Goal: Task Accomplishment & Management: Complete application form

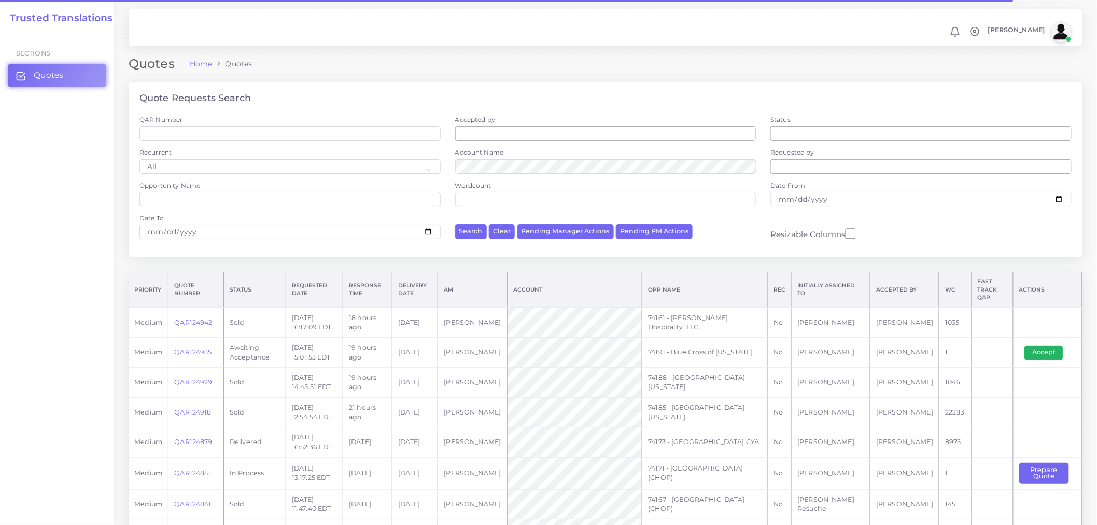
click at [987, 345] on button "Accept" at bounding box center [1044, 352] width 39 height 15
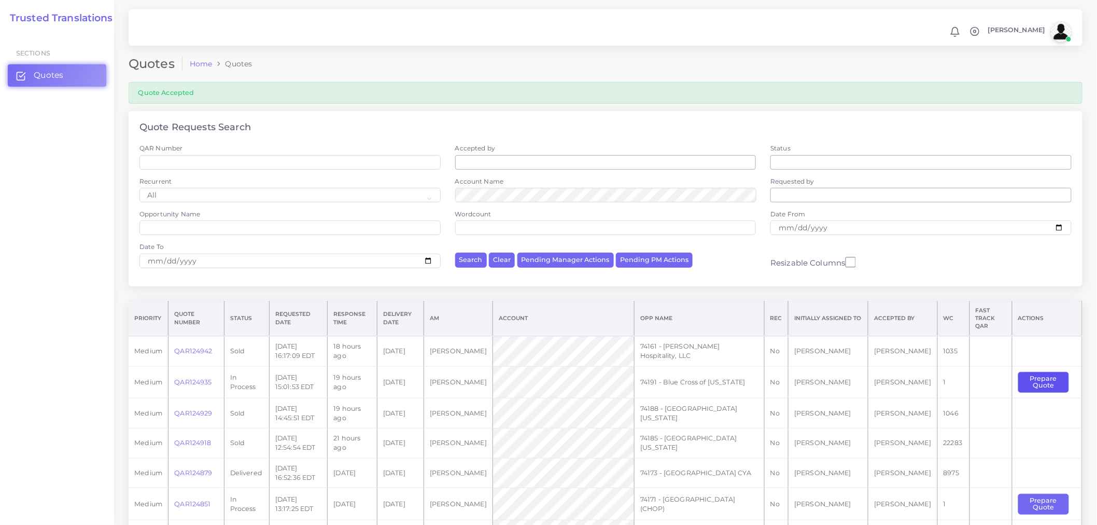
click at [1028, 375] on button "Prepare Quote" at bounding box center [1044, 382] width 51 height 21
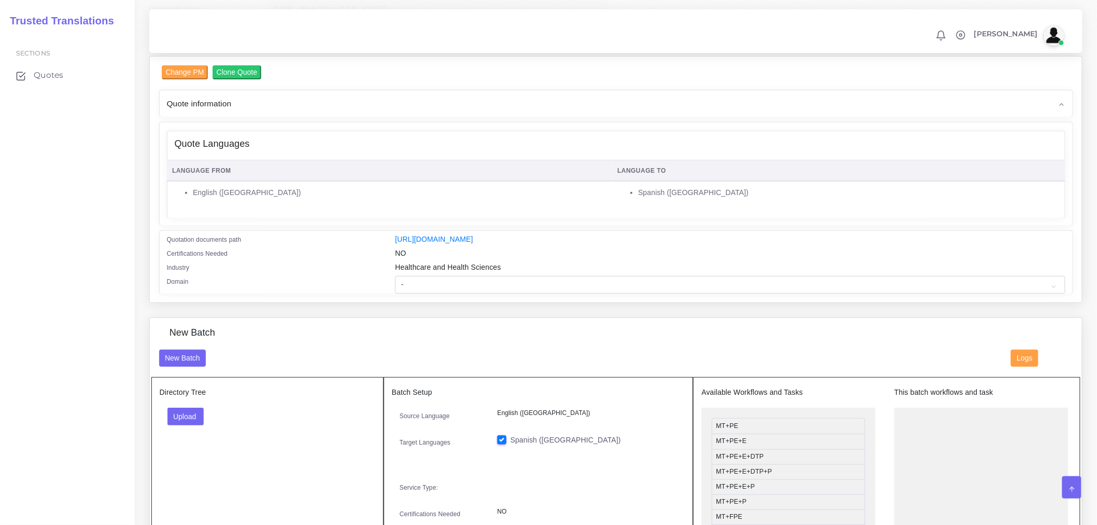
scroll to position [230, 0]
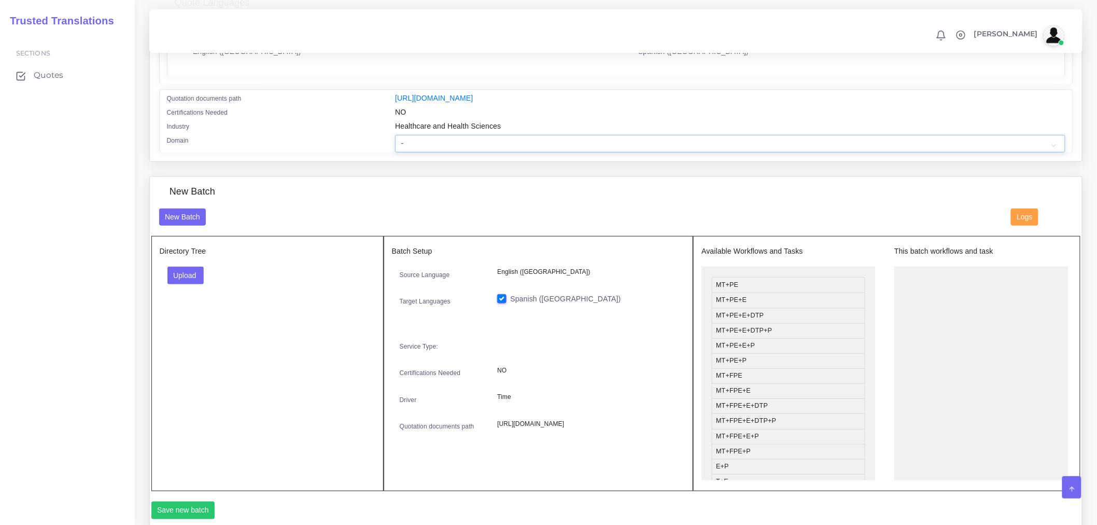
click at [490, 152] on select "- Advertising and Media Agriculture, Forestry and Fishing Architecture, Buildin…" at bounding box center [730, 144] width 670 height 18
select select "Healthcare and Health Sciences"
click at [395, 142] on select "- Advertising and Media Agriculture, Forestry and Fishing Architecture, Buildin…" at bounding box center [730, 144] width 670 height 18
click at [204, 284] on button "Upload" at bounding box center [186, 276] width 37 height 18
click at [197, 321] on label "Files" at bounding box center [204, 314] width 72 height 13
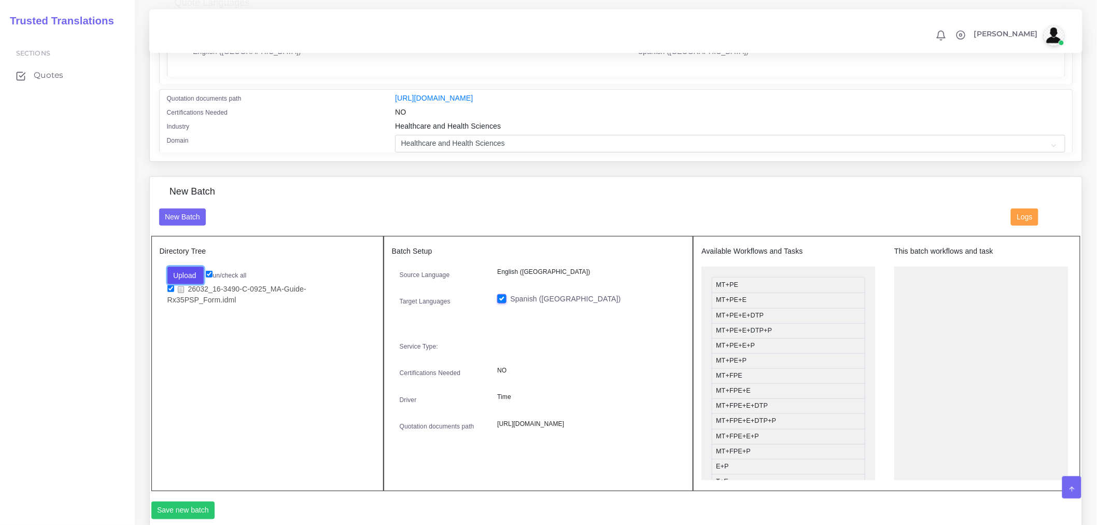
click at [182, 278] on button "Upload" at bounding box center [186, 276] width 37 height 18
click at [182, 321] on label "Files" at bounding box center [204, 314] width 72 height 13
click at [182, 283] on button "Upload" at bounding box center [186, 276] width 37 height 18
click at [199, 320] on label "Files" at bounding box center [204, 314] width 72 height 13
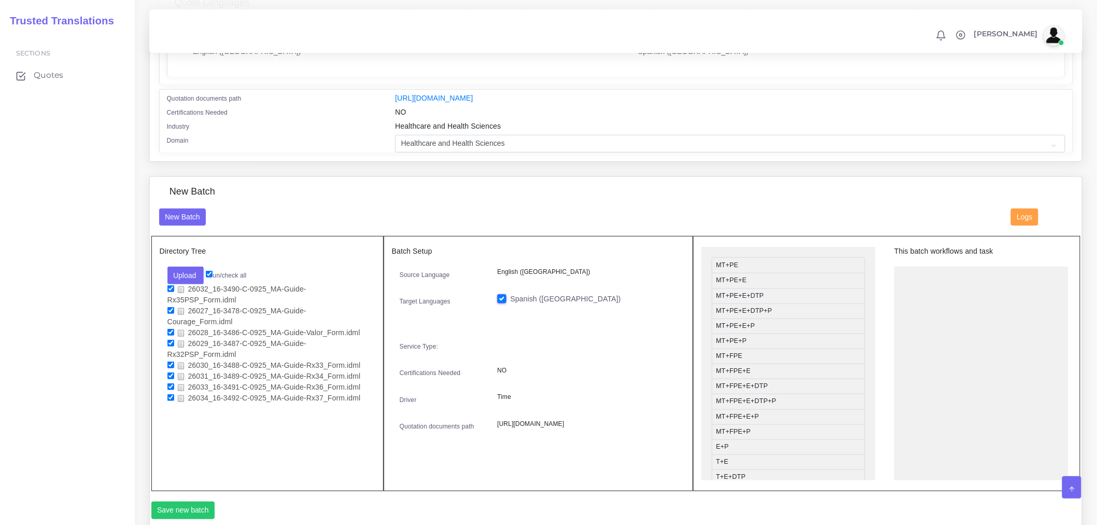
scroll to position [0, 0]
drag, startPoint x: 743, startPoint y: 367, endPoint x: 934, endPoint y: 296, distance: 203.6
drag, startPoint x: 733, startPoint y: 412, endPoint x: 930, endPoint y: 316, distance: 219.2
click at [198, 515] on button "Save new batch" at bounding box center [183, 510] width 64 height 18
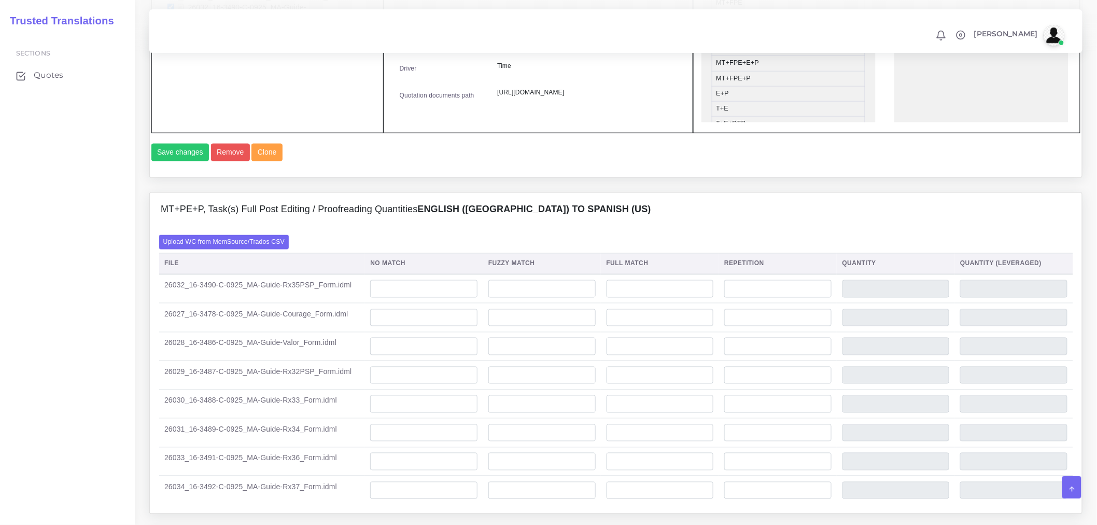
scroll to position [691, 0]
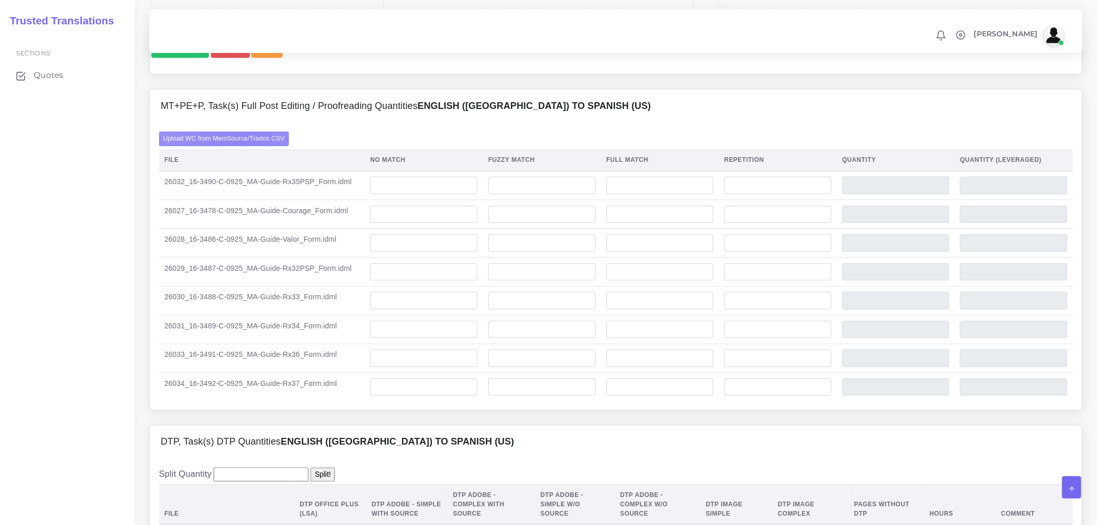
click at [240, 146] on label "Upload WC from MemSource/Trados CSV" at bounding box center [224, 139] width 130 height 14
click at [0, 0] on input "Upload WC from MemSource/Trados CSV" at bounding box center [0, 0] width 0 height 0
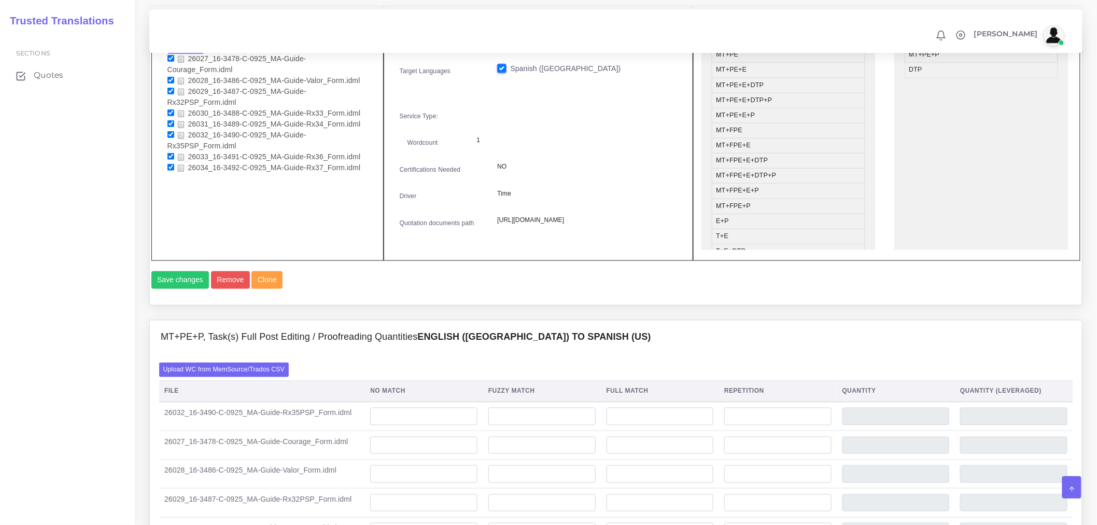
scroll to position [864, 0]
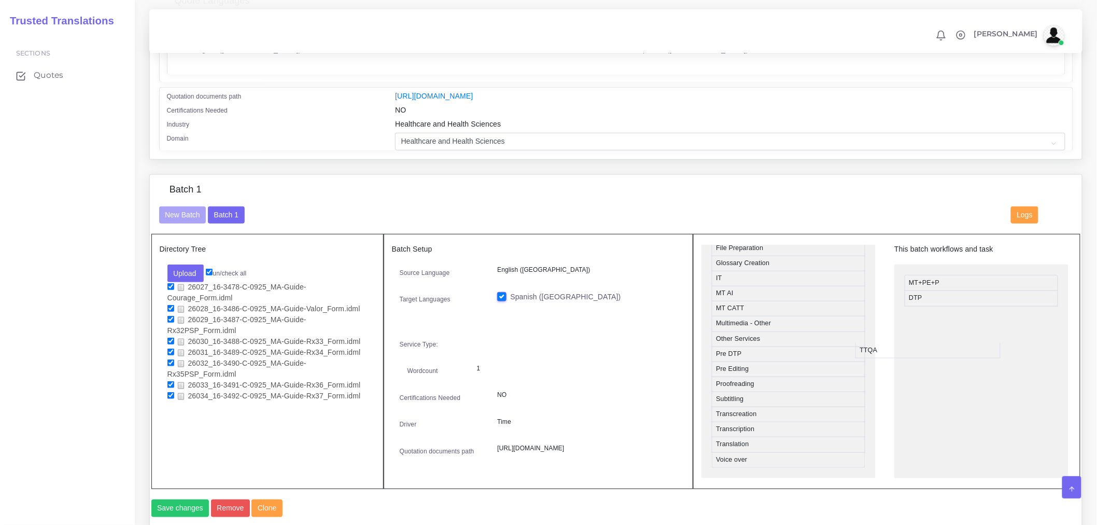
scroll to position [460, 0]
drag, startPoint x: 729, startPoint y: 450, endPoint x: 953, endPoint y: 327, distance: 256.2
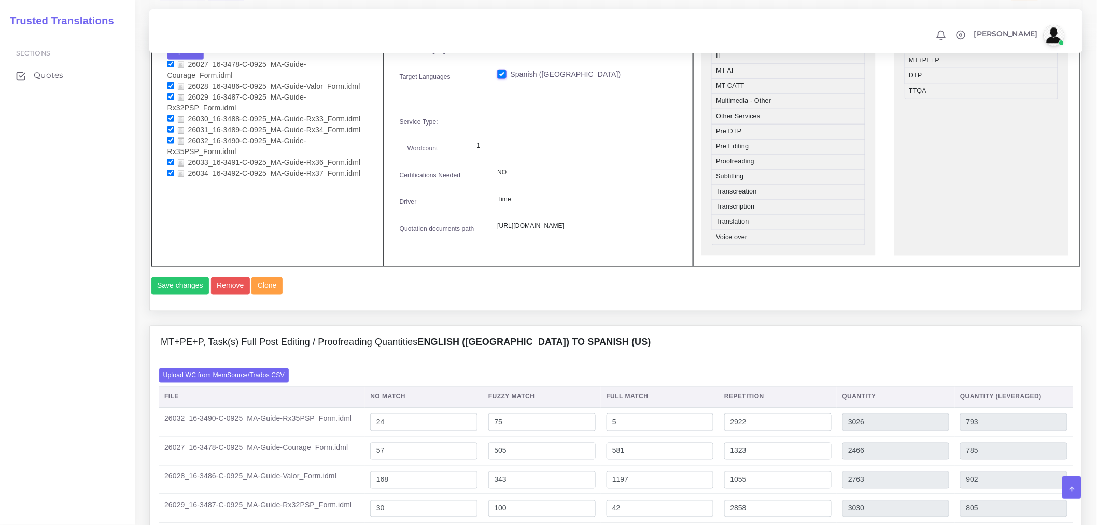
scroll to position [493, 0]
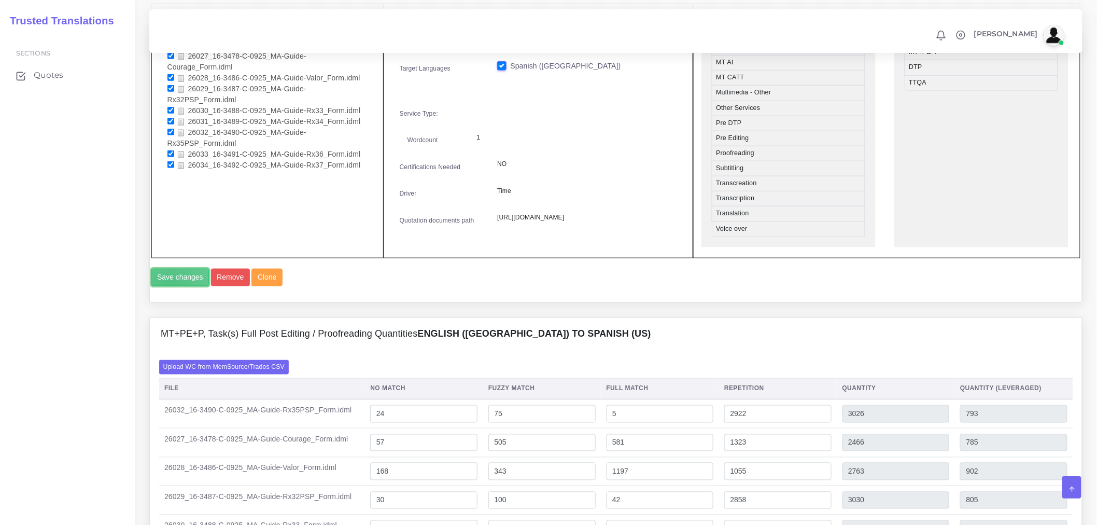
click at [171, 286] on button "Save changes" at bounding box center [180, 278] width 58 height 18
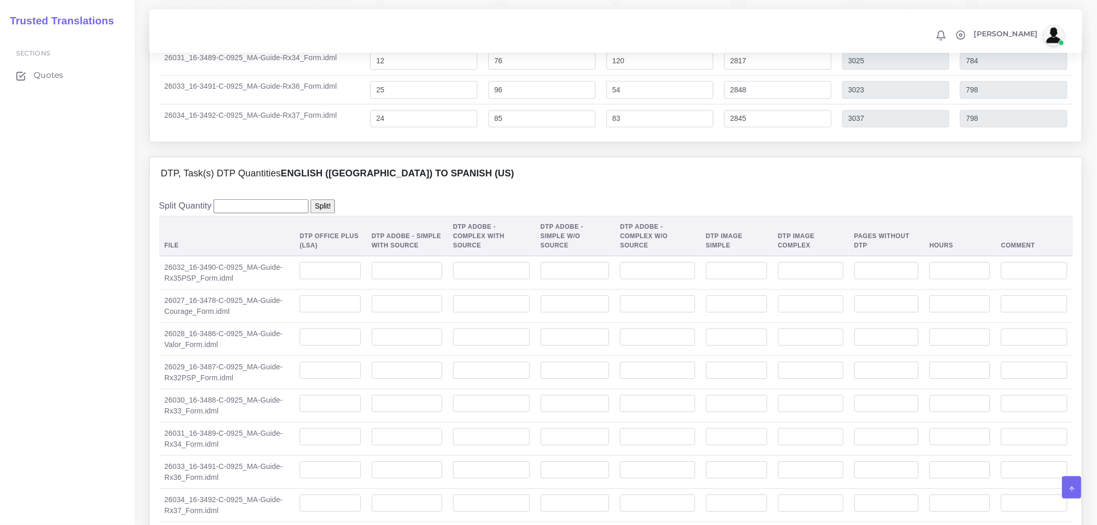
scroll to position [1095, 0]
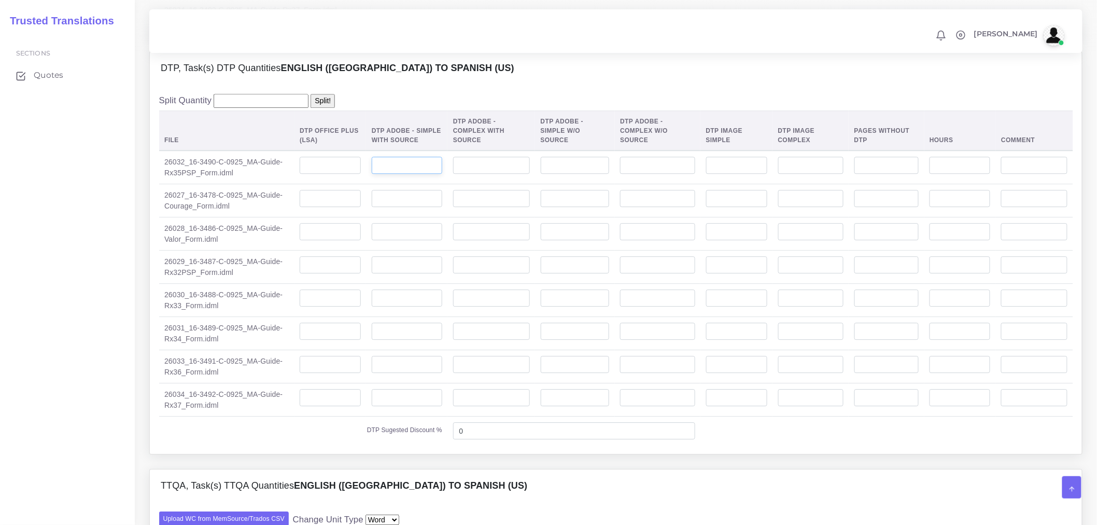
click at [427, 174] on input "number" at bounding box center [407, 166] width 71 height 18
type input "12"
click at [393, 207] on input "number" at bounding box center [407, 199] width 71 height 18
type input "8"
click at [388, 241] on input "number" at bounding box center [407, 232] width 71 height 18
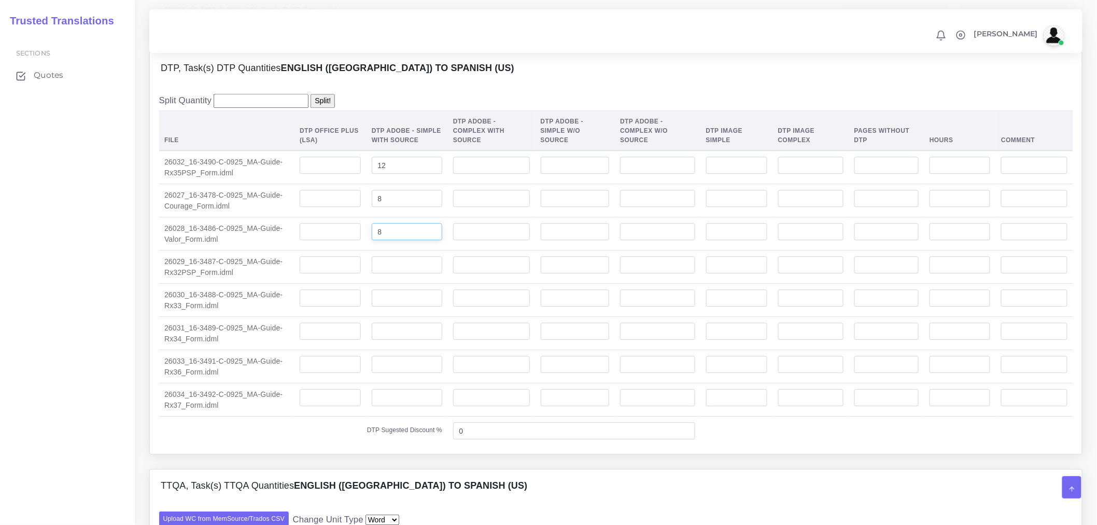
type input "8"
click at [407, 274] on input "number" at bounding box center [407, 265] width 71 height 18
type input "12"
click at [405, 307] on input "number" at bounding box center [407, 298] width 71 height 18
type input "12"
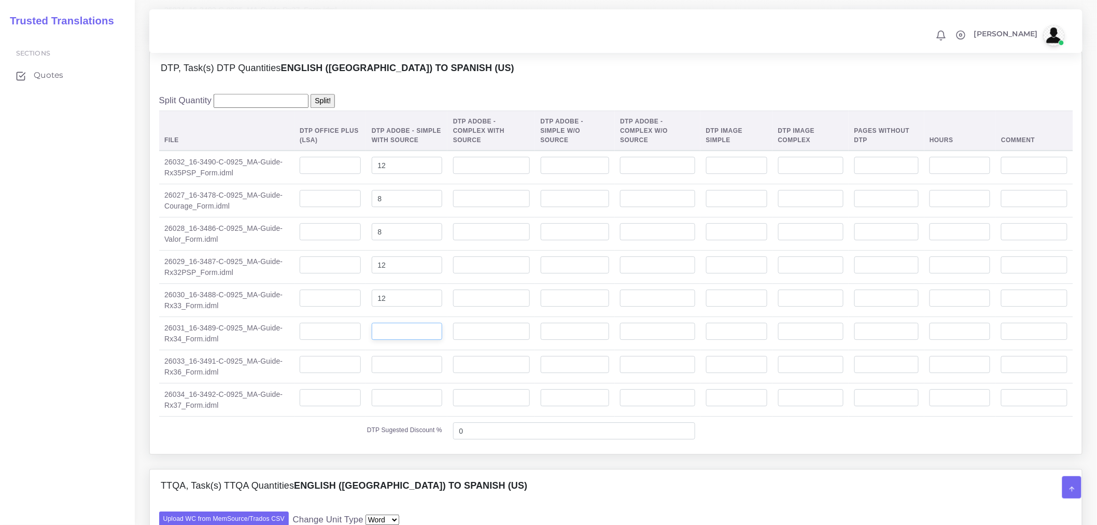
click at [420, 340] on input "number" at bounding box center [407, 332] width 71 height 18
type input "12"
click at [409, 373] on input "number" at bounding box center [407, 365] width 71 height 18
type input "12"
click at [420, 407] on input "number" at bounding box center [407, 398] width 71 height 18
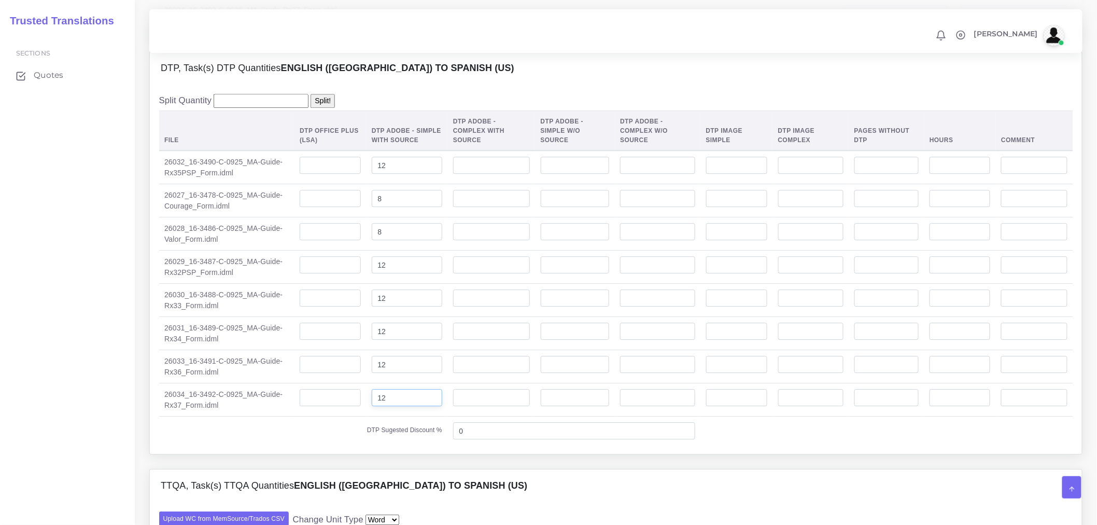
type input "12"
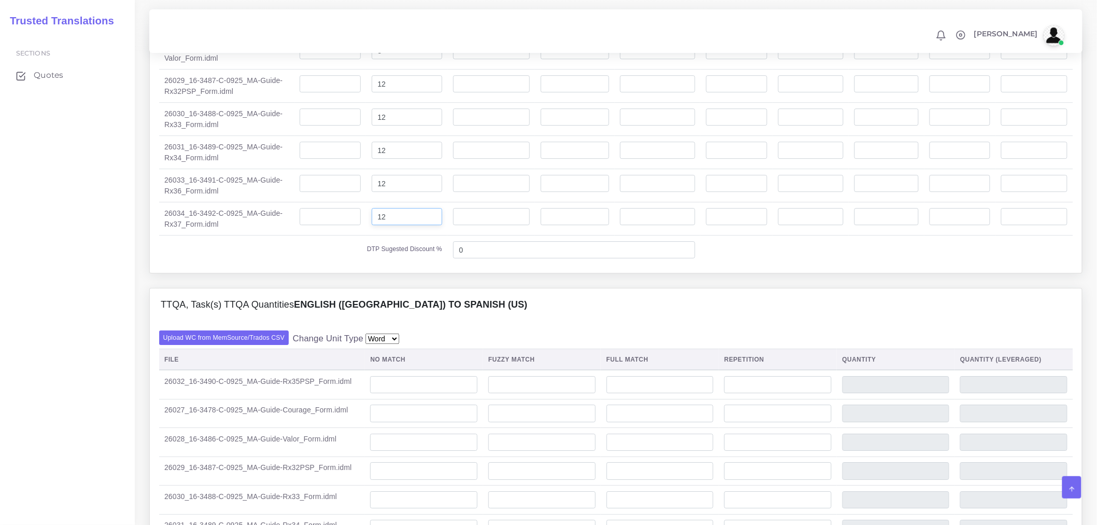
scroll to position [1440, 0]
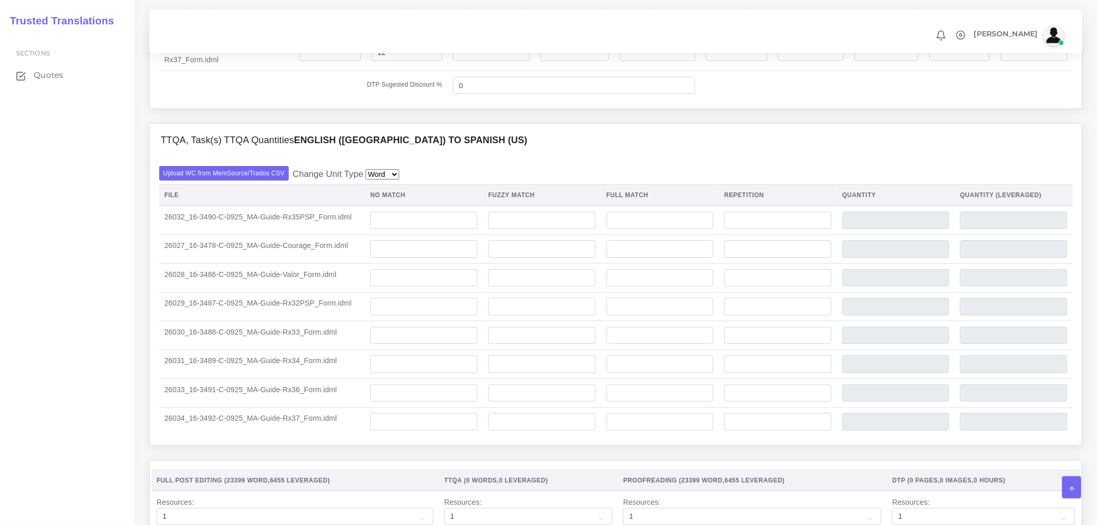
click at [236, 180] on label "Upload WC from MemSource/Trados CSV" at bounding box center [224, 173] width 130 height 14
click at [0, 0] on input "Upload WC from MemSource/Trados CSV" at bounding box center [0, 0] width 0 height 0
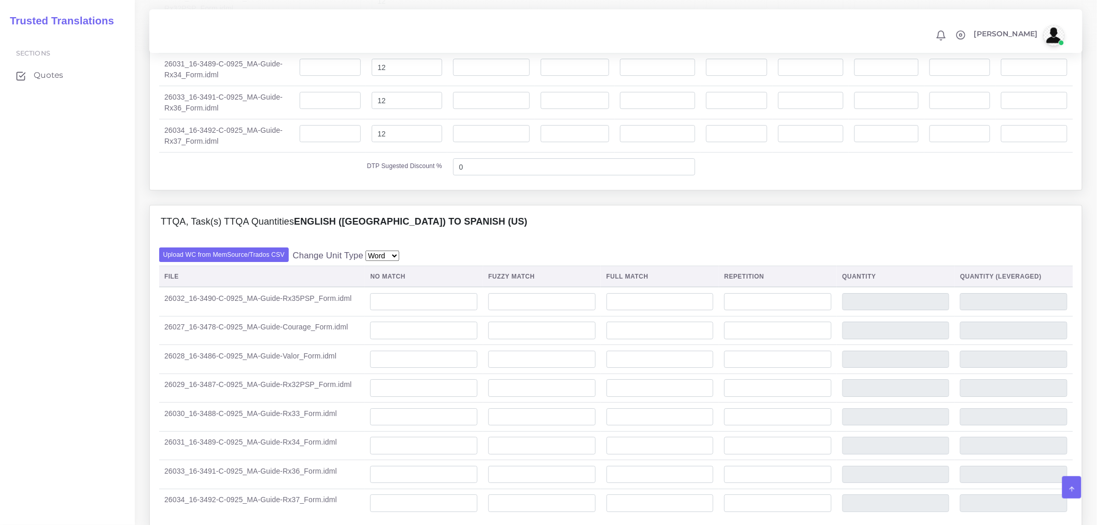
scroll to position [1152, 0]
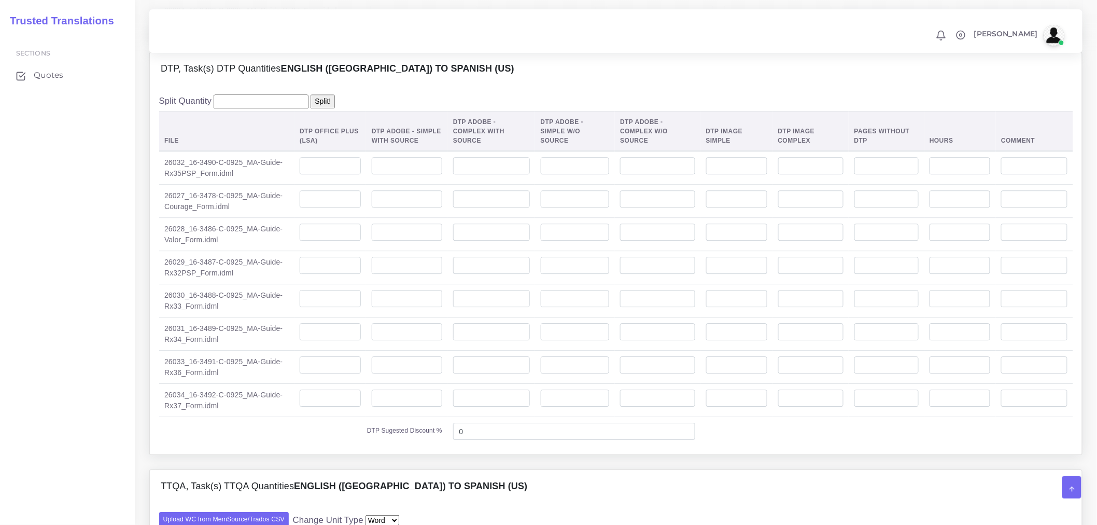
scroll to position [1095, 0]
click at [417, 174] on input "number" at bounding box center [407, 166] width 71 height 18
click at [386, 174] on input "number" at bounding box center [407, 166] width 71 height 18
type input "12"
click at [405, 207] on input "number" at bounding box center [407, 199] width 71 height 18
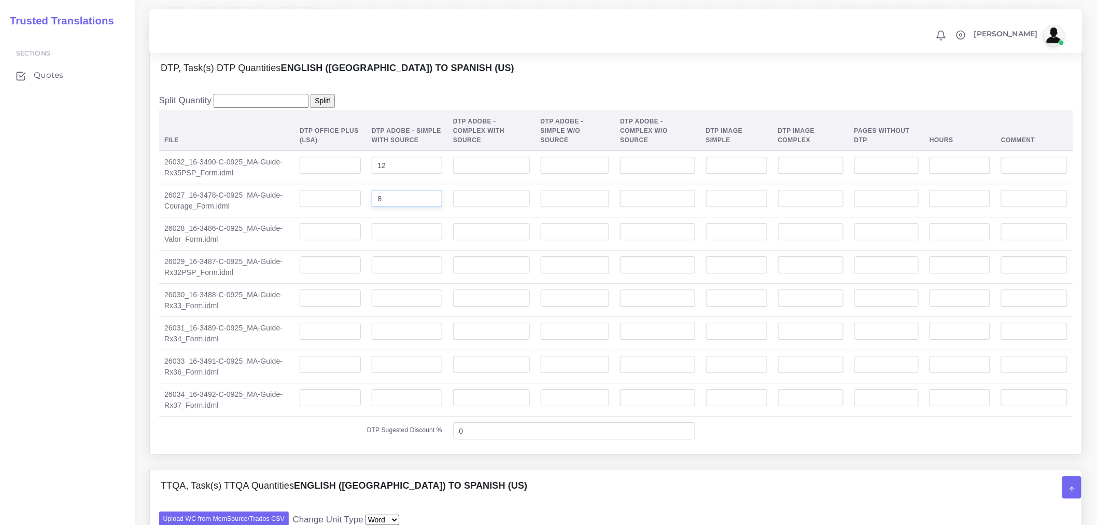
type input "8"
click at [402, 241] on input "number" at bounding box center [407, 232] width 71 height 18
type input "8"
click at [408, 274] on input "number" at bounding box center [407, 265] width 71 height 18
type input "12"
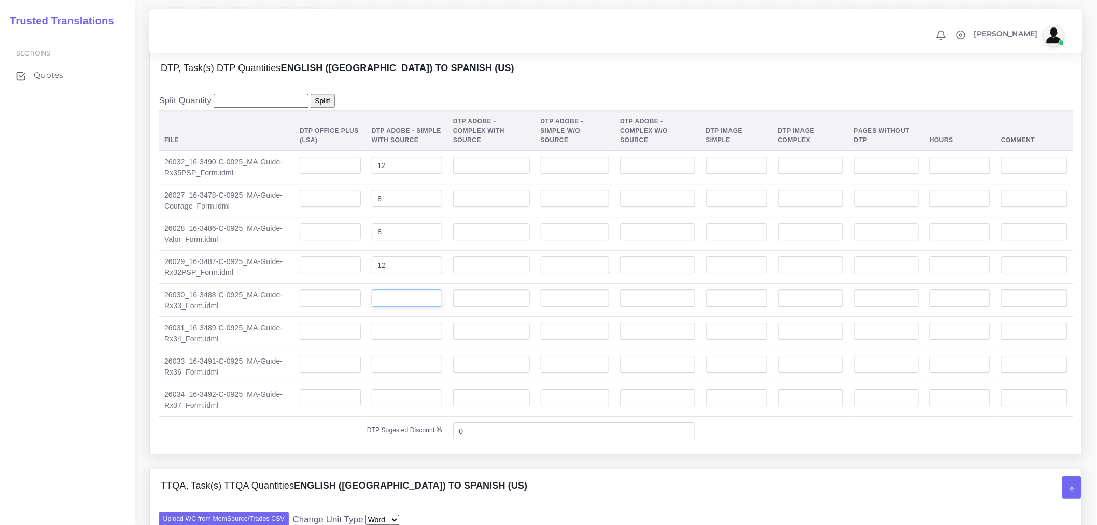
click at [395, 307] on input "number" at bounding box center [407, 298] width 71 height 18
type input "12"
click at [399, 340] on input "number" at bounding box center [407, 332] width 71 height 18
type input "12"
click at [401, 373] on input "number" at bounding box center [407, 365] width 71 height 18
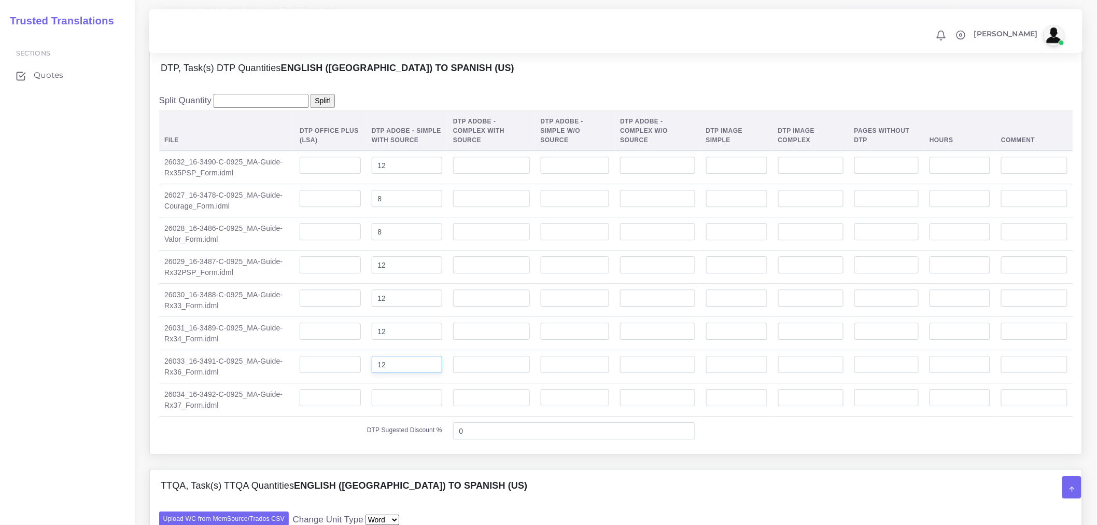
type input "12"
click at [400, 416] on td at bounding box center [406, 399] width 81 height 33
click at [403, 407] on input "number" at bounding box center [407, 398] width 71 height 18
type input "12"
click at [394, 435] on label "DTP Sugested Discount %" at bounding box center [404, 429] width 75 height 9
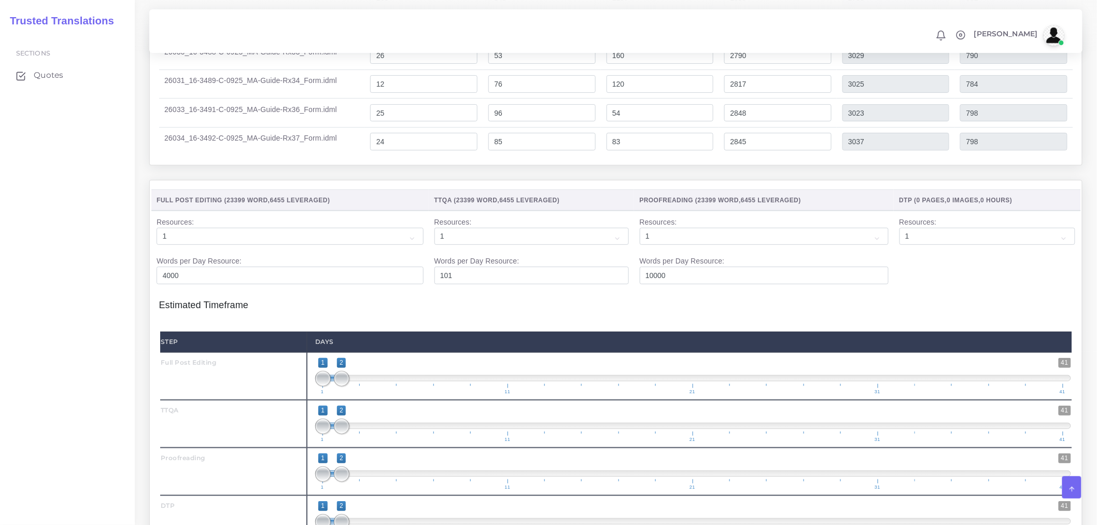
scroll to position [1786, 0]
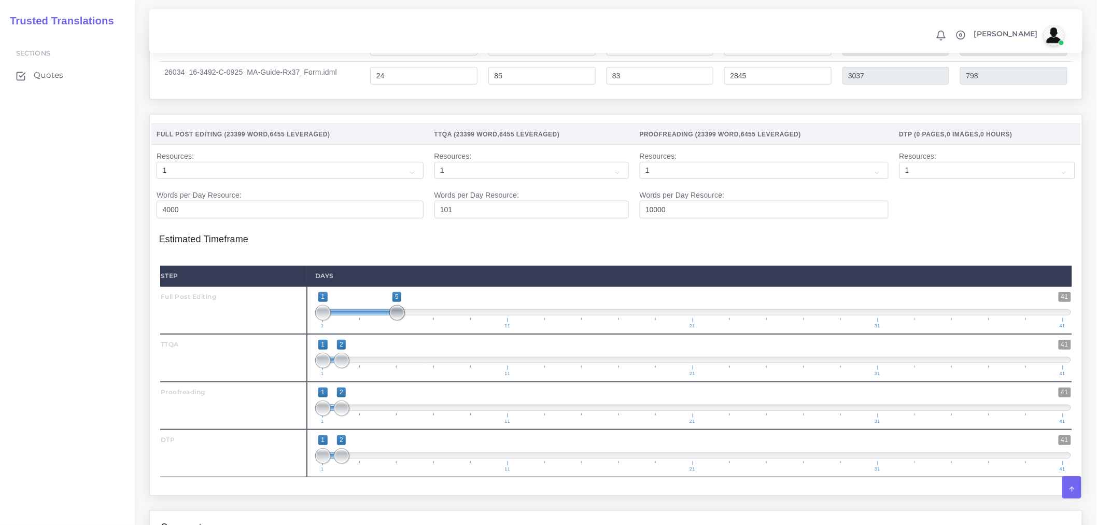
drag, startPoint x: 342, startPoint y: 333, endPoint x: 400, endPoint y: 336, distance: 58.1
click at [400, 320] on span at bounding box center [397, 313] width 16 height 16
type input "1;6"
drag, startPoint x: 402, startPoint y: 329, endPoint x: 414, endPoint y: 330, distance: 12.0
click at [414, 320] on span at bounding box center [416, 313] width 16 height 16
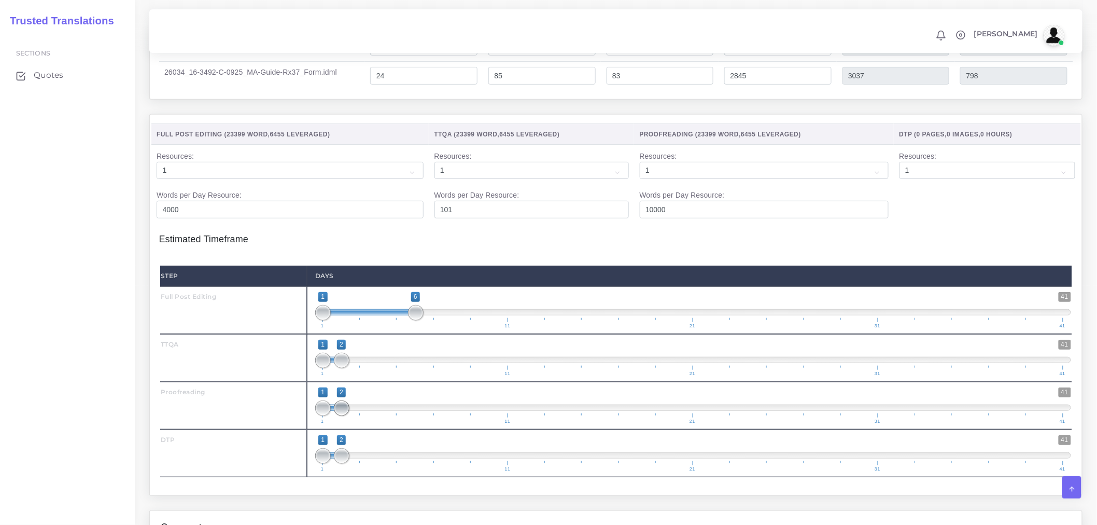
type input "1;6"
drag, startPoint x: 341, startPoint y: 427, endPoint x: 423, endPoint y: 428, distance: 81.9
click at [423, 424] on span "1 41 1 6 1 — 6 1 11 21 31 41" at bounding box center [693, 405] width 756 height 36
drag, startPoint x: 343, startPoint y: 471, endPoint x: 433, endPoint y: 473, distance: 89.7
click at [433, 464] on span at bounding box center [434, 456] width 16 height 16
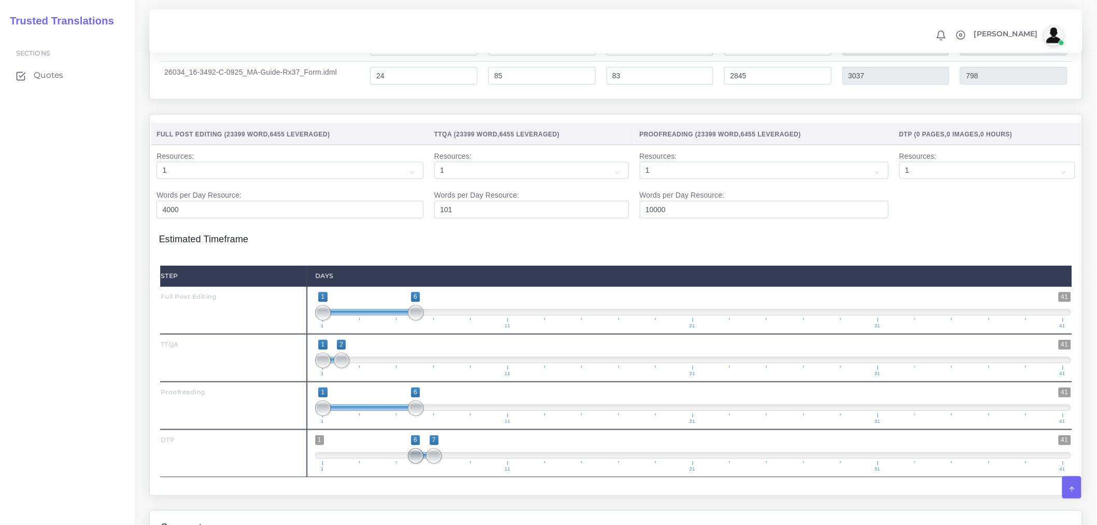
drag, startPoint x: 327, startPoint y: 475, endPoint x: 413, endPoint y: 476, distance: 86.1
click at [413, 464] on span at bounding box center [416, 456] width 16 height 16
type input "6;8"
drag, startPoint x: 437, startPoint y: 477, endPoint x: 450, endPoint y: 477, distance: 12.4
click at [450, 464] on span at bounding box center [453, 456] width 16 height 16
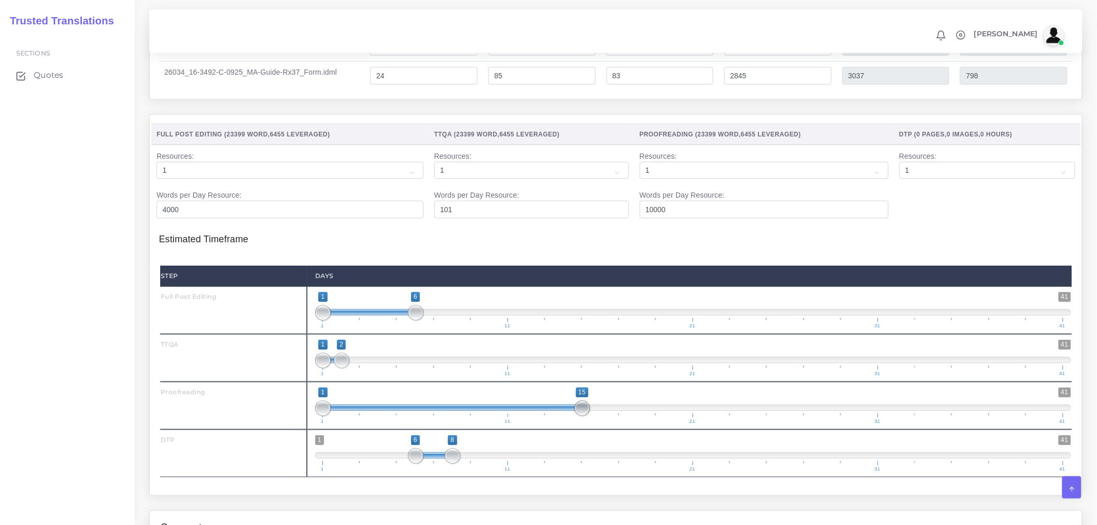
drag, startPoint x: 416, startPoint y: 426, endPoint x: 580, endPoint y: 424, distance: 163.9
click at [580, 416] on span at bounding box center [583, 408] width 16 height 16
drag, startPoint x: 320, startPoint y: 425, endPoint x: 452, endPoint y: 429, distance: 131.3
click at [452, 416] on span at bounding box center [453, 408] width 16 height 16
type input "8;11"
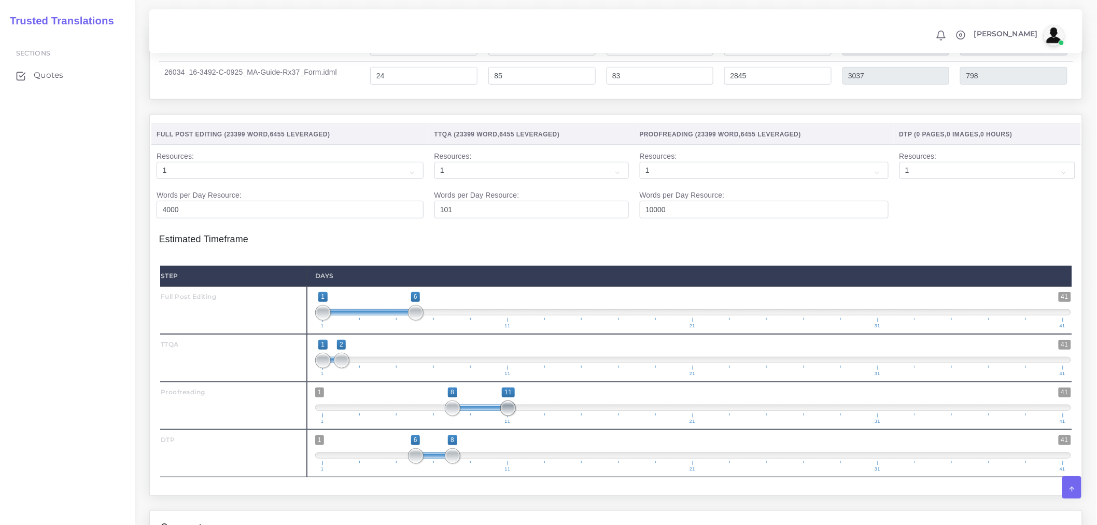
drag, startPoint x: 581, startPoint y: 425, endPoint x: 510, endPoint y: 421, distance: 71.2
click at [510, 416] on span at bounding box center [508, 408] width 16 height 16
drag, startPoint x: 341, startPoint y: 373, endPoint x: 533, endPoint y: 385, distance: 192.8
click at [533, 376] on span "1 41 1 12 1 — 12 1 11 21 31 41" at bounding box center [693, 358] width 756 height 36
type input "11;12"
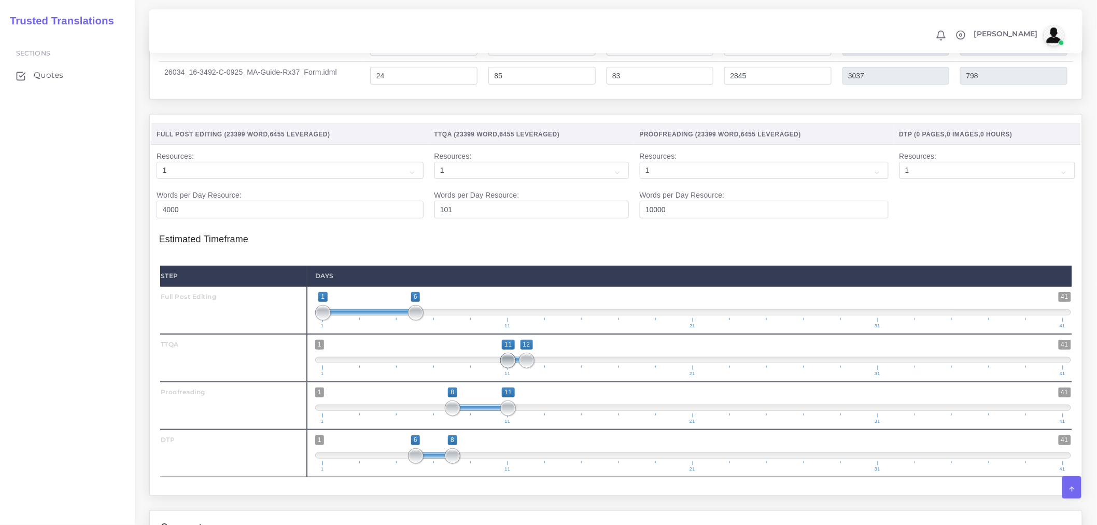
drag, startPoint x: 325, startPoint y: 374, endPoint x: 509, endPoint y: 385, distance: 184.4
click at [509, 368] on span at bounding box center [508, 361] width 16 height 16
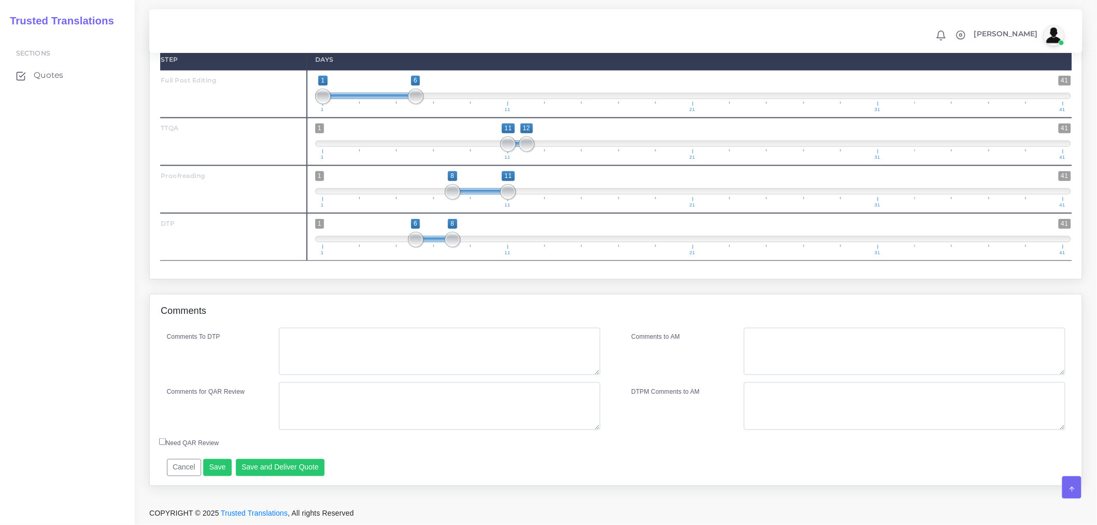
scroll to position [2023, 0]
click at [348, 352] on textarea "Comments To DTP" at bounding box center [440, 352] width 322 height 48
paste textarea "Do not translate “Form no.” in footer. Do not reduce point size of text. Client…"
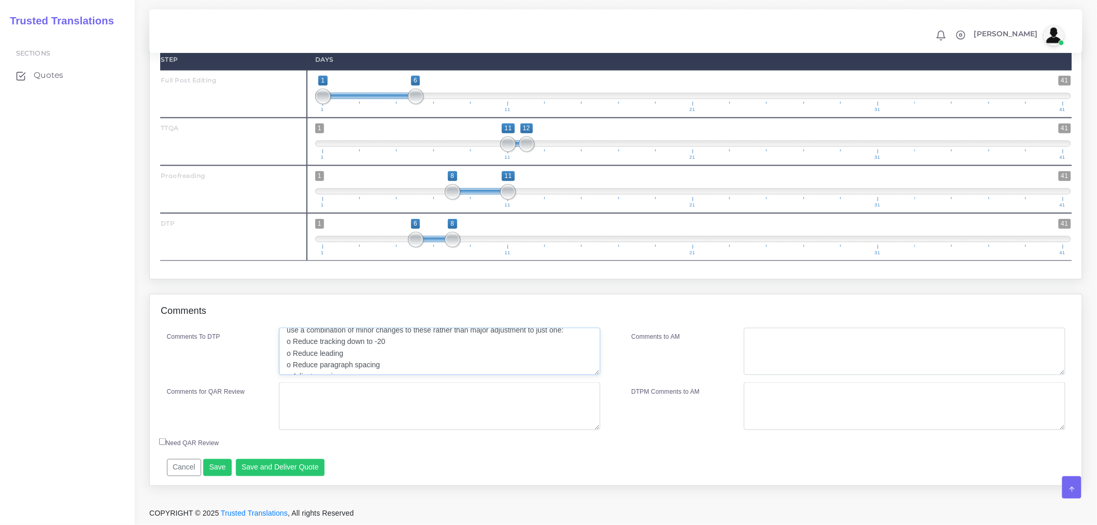
scroll to position [0, 0]
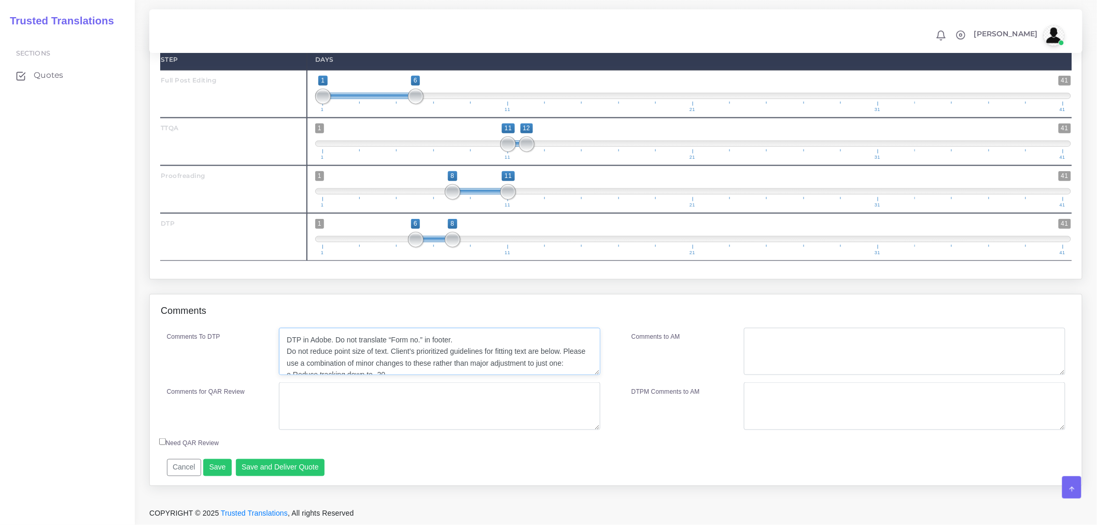
drag, startPoint x: 336, startPoint y: 339, endPoint x: 481, endPoint y: 341, distance: 145.7
click at [481, 341] on textarea "DTP in Adobe. Do not translate “Form no.” in footer. Do not reduce point size o…" at bounding box center [440, 352] width 322 height 48
type textarea "DTP in Adobe. Do not reduce point size of text. Client’s prioritized guidelines…"
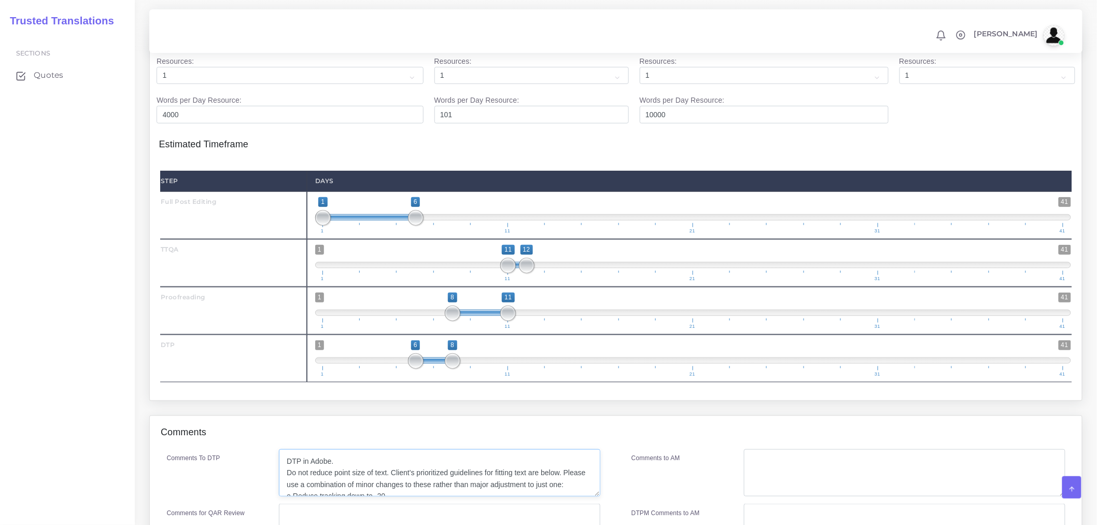
scroll to position [2023, 0]
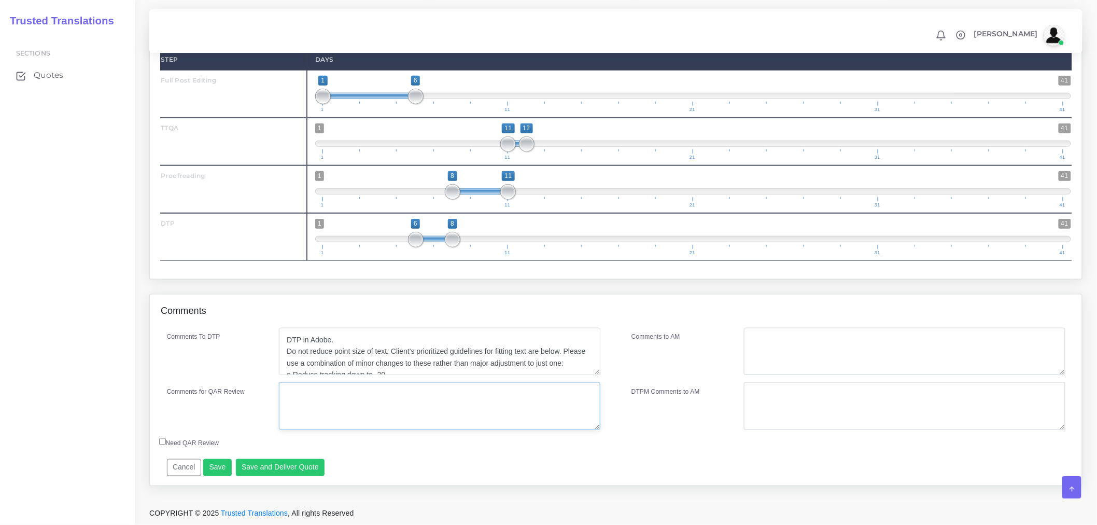
click at [349, 411] on textarea "Comments for QAR Review" at bounding box center [440, 406] width 322 height 48
drag, startPoint x: 395, startPoint y: 408, endPoint x: 274, endPoint y: 384, distance: 123.1
click at [274, 384] on div "Full PR + DTP + PRF + TTQA" at bounding box center [439, 406] width 337 height 48
type textarea "Full PR + DTP + PRF + TTQA"
click at [786, 348] on textarea "Comments to AM" at bounding box center [905, 352] width 322 height 48
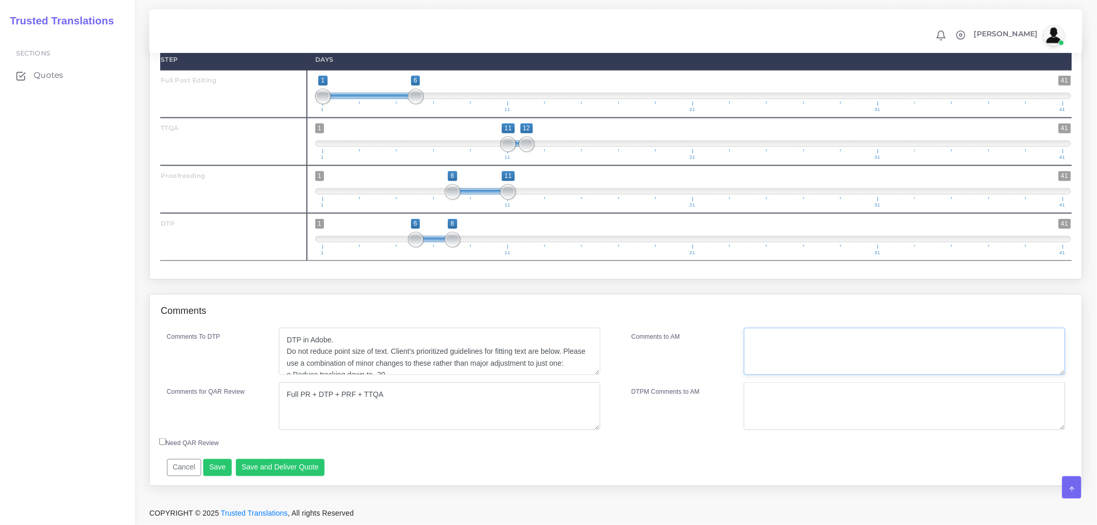
paste textarea "Full PR + DTP + PRF + TTQA"
type textarea "Full PR + DTP + PRF + TTQA"
click at [698, 372] on div "Comments to AM" at bounding box center [680, 352] width 113 height 48
click at [313, 473] on button "Save and Deliver Quote" at bounding box center [280, 468] width 89 height 18
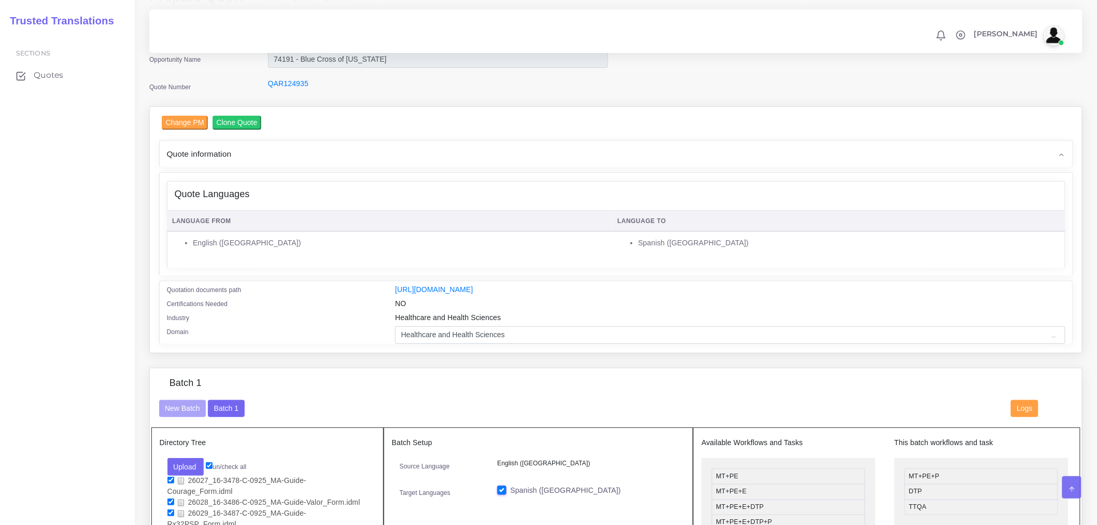
scroll to position [64, 0]
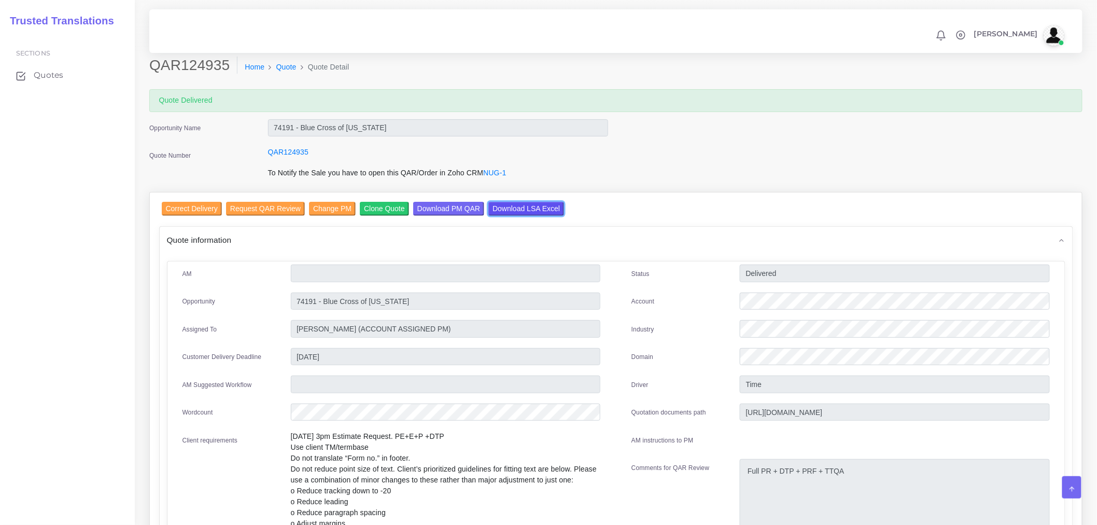
click at [530, 211] on input "Download LSA Excel" at bounding box center [527, 209] width 76 height 14
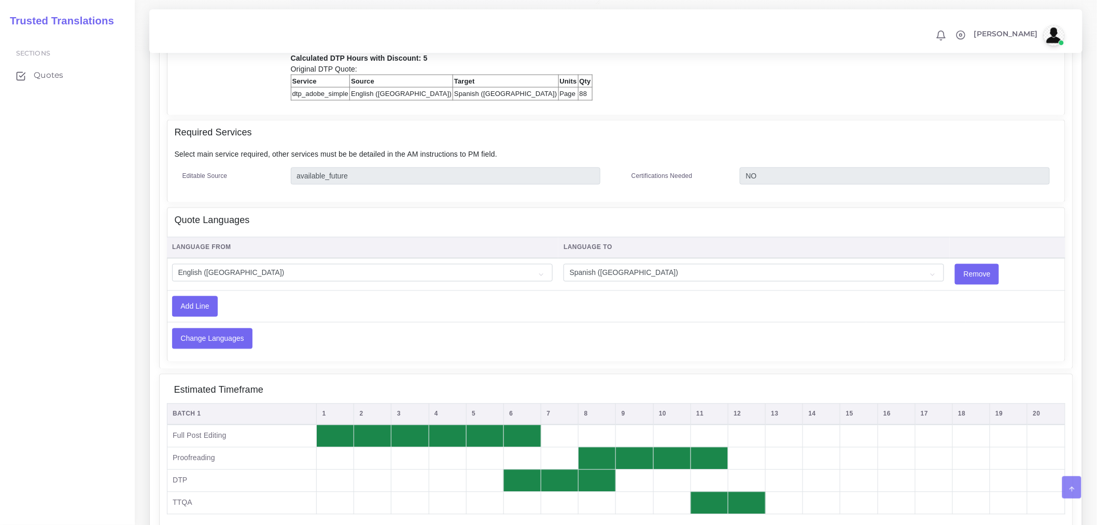
scroll to position [924, 0]
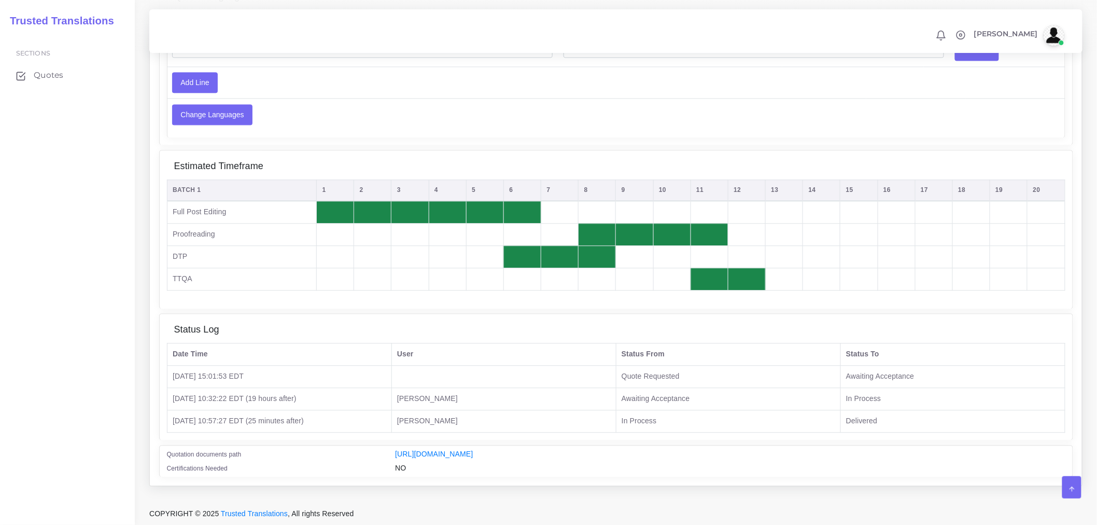
click at [338, 299] on div "Estimated Timeframe Batch 1 1 2 3 4 5 6 7 8 9 10 11 12 13 14 15 16 17 18 19 20 …" at bounding box center [616, 229] width 913 height 158
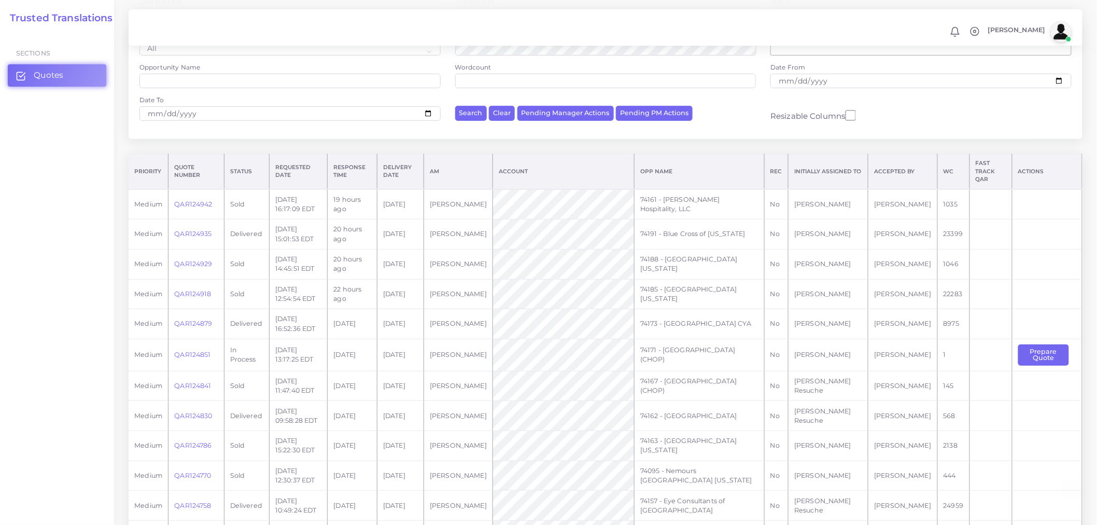
scroll to position [230, 0]
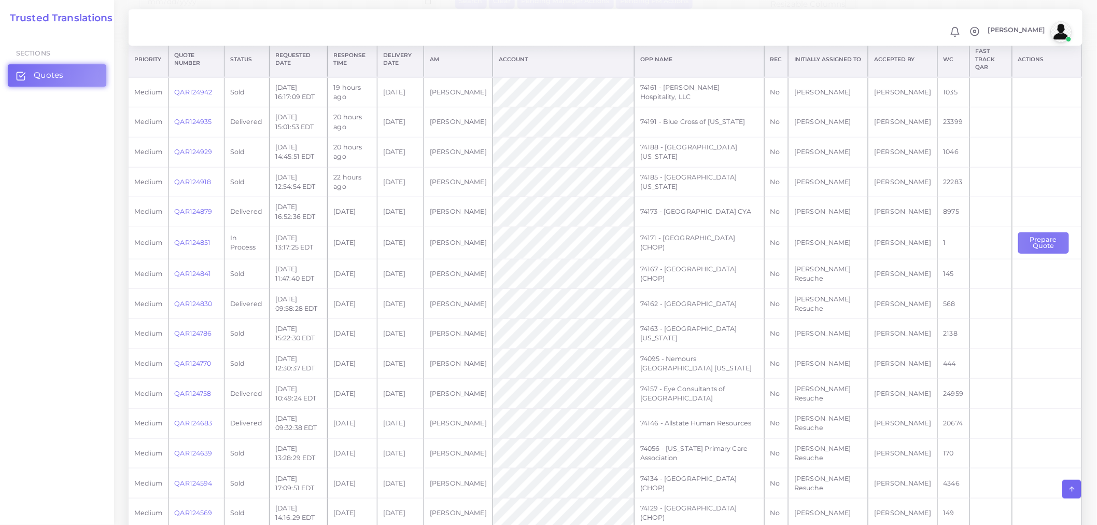
click at [987, 238] on button "Prepare Quote" at bounding box center [1044, 242] width 51 height 21
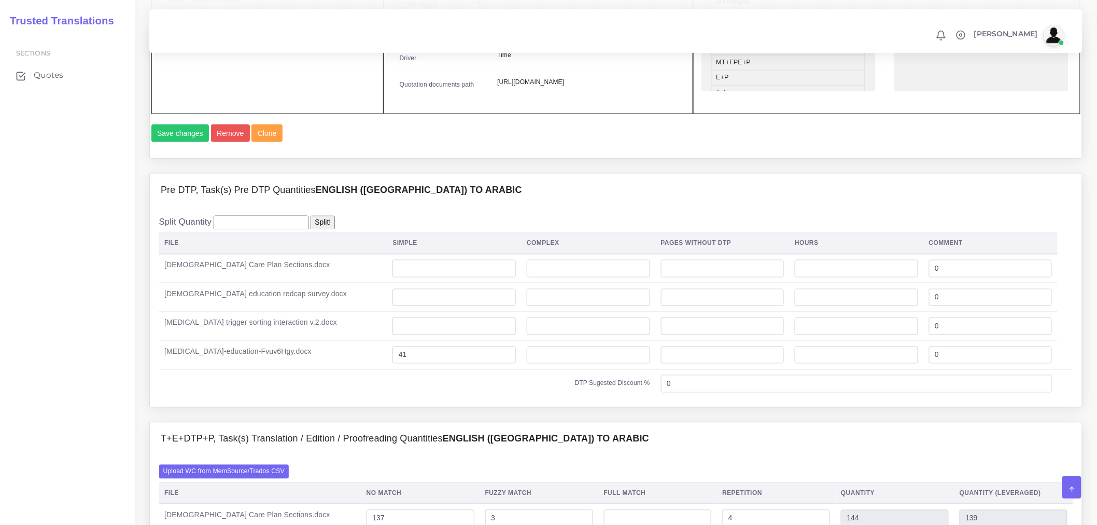
scroll to position [634, 0]
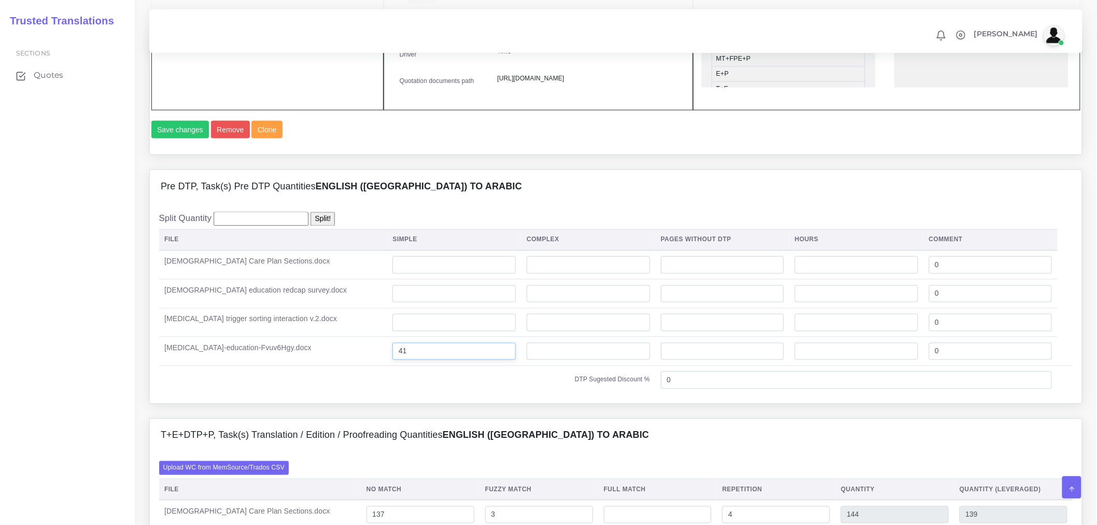
drag, startPoint x: 422, startPoint y: 389, endPoint x: 320, endPoint y: 391, distance: 101.7
click at [320, 366] on tr "[MEDICAL_DATA]-education-Fvuv6Hgy.docx 41 0" at bounding box center [616, 351] width 914 height 29
click at [578, 360] on input "number" at bounding box center [588, 352] width 123 height 18
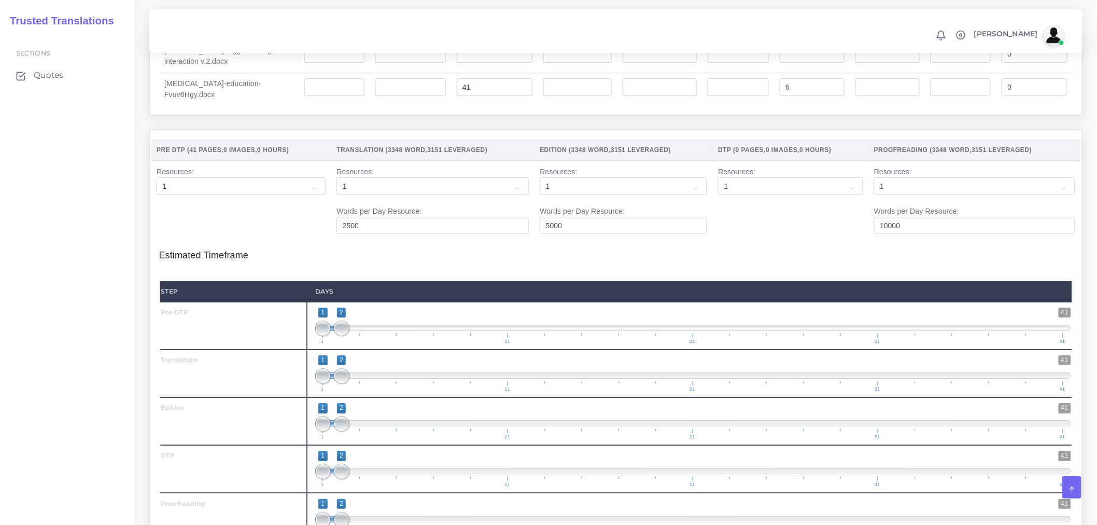
scroll to position [1671, 0]
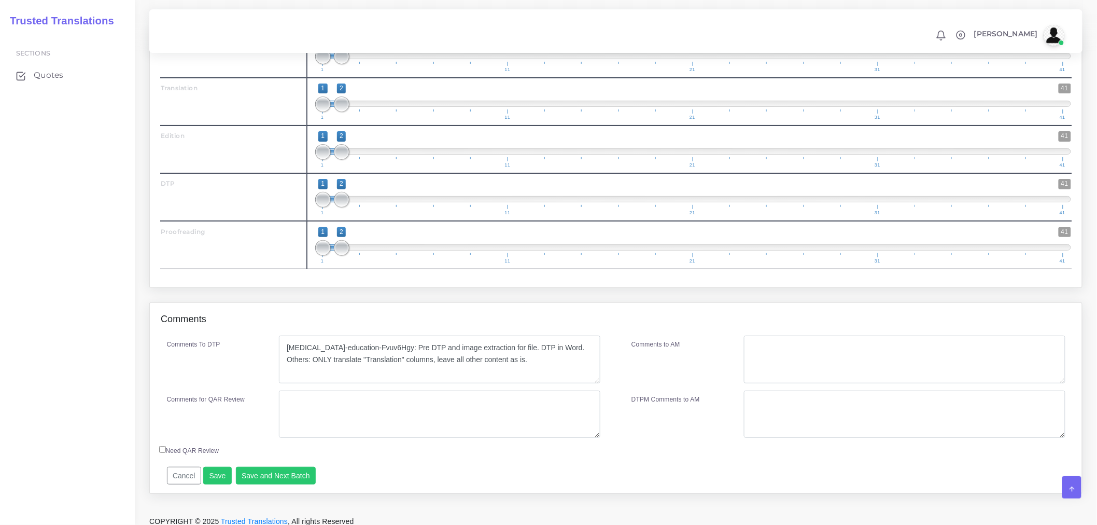
type input "41"
click at [208, 484] on button "Save" at bounding box center [217, 476] width 29 height 18
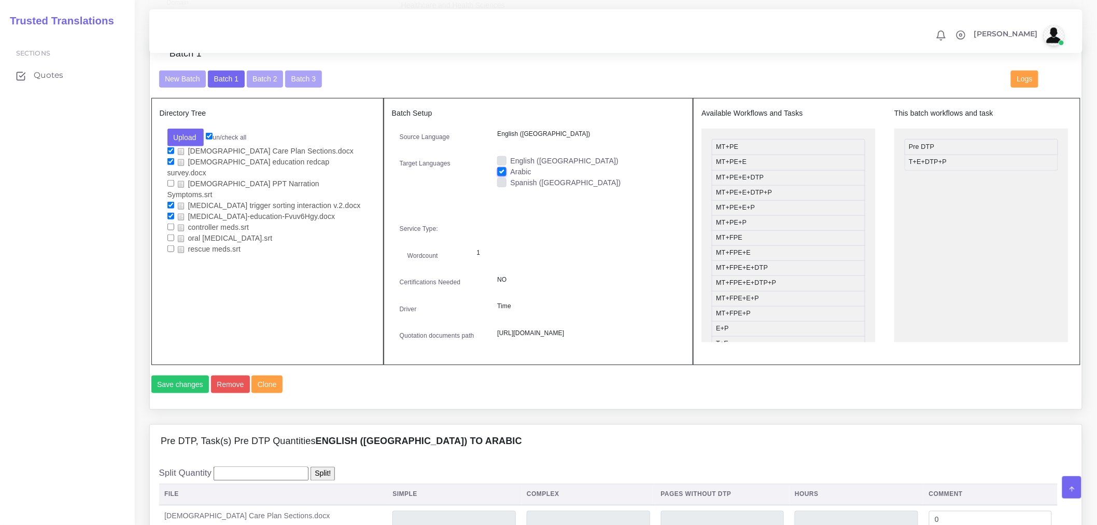
scroll to position [288, 0]
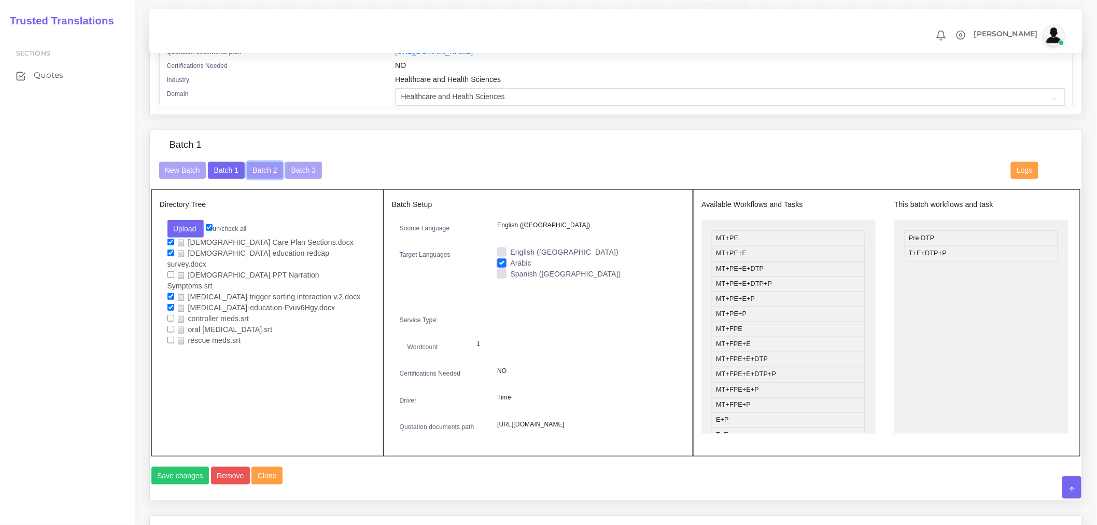
click at [247, 179] on button "Batch 2" at bounding box center [265, 171] width 36 height 18
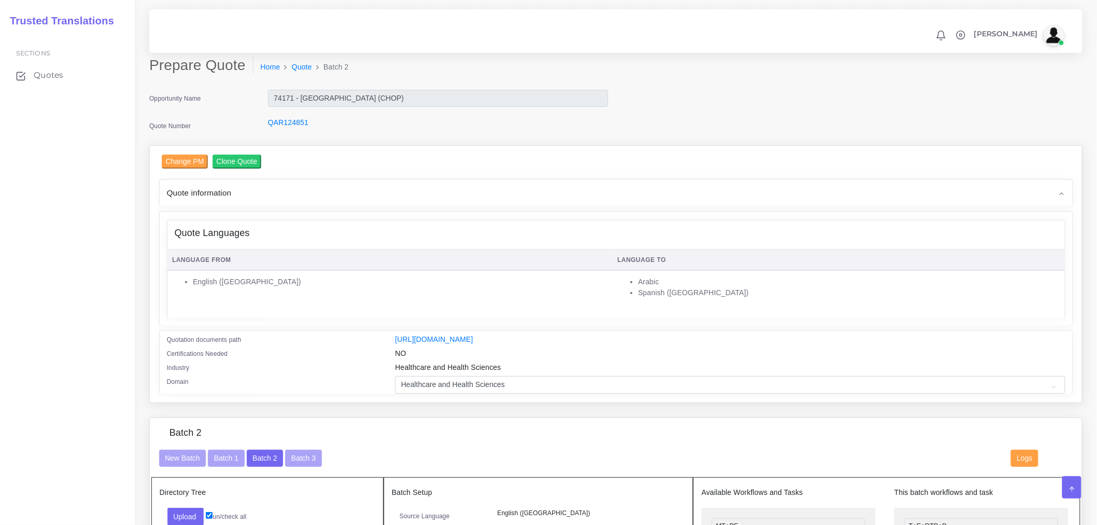
click at [387, 315] on div "Language From Language To English (US) Arabic Spanish (US)" at bounding box center [617, 282] width 898 height 72
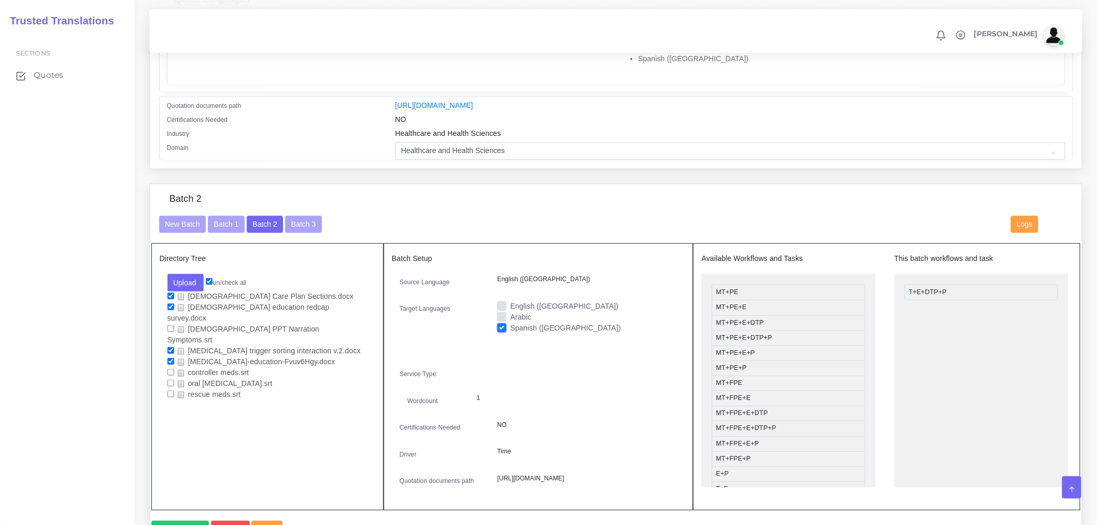
scroll to position [230, 0]
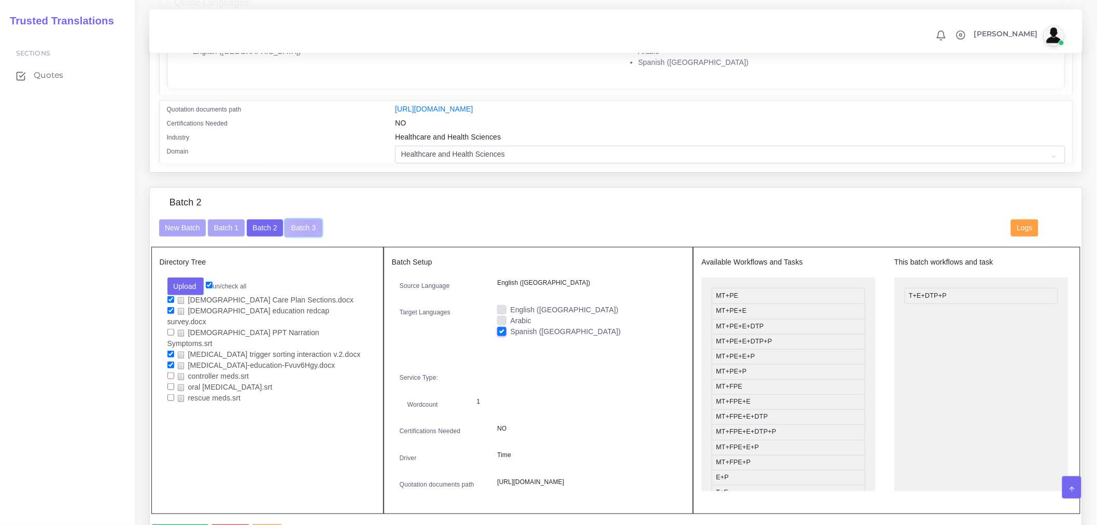
click at [307, 229] on button "Batch 3" at bounding box center [303, 228] width 36 height 18
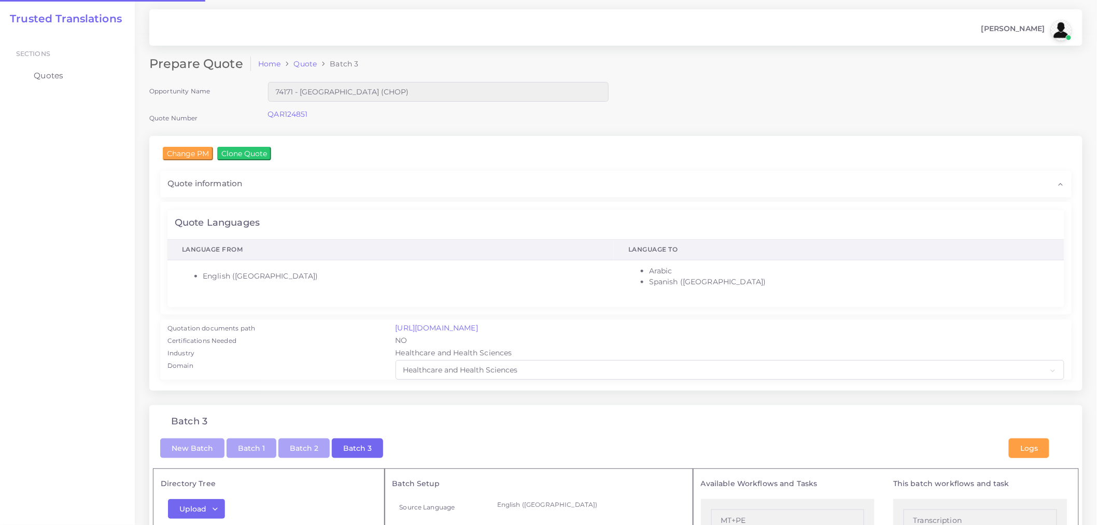
checkbox input "true"
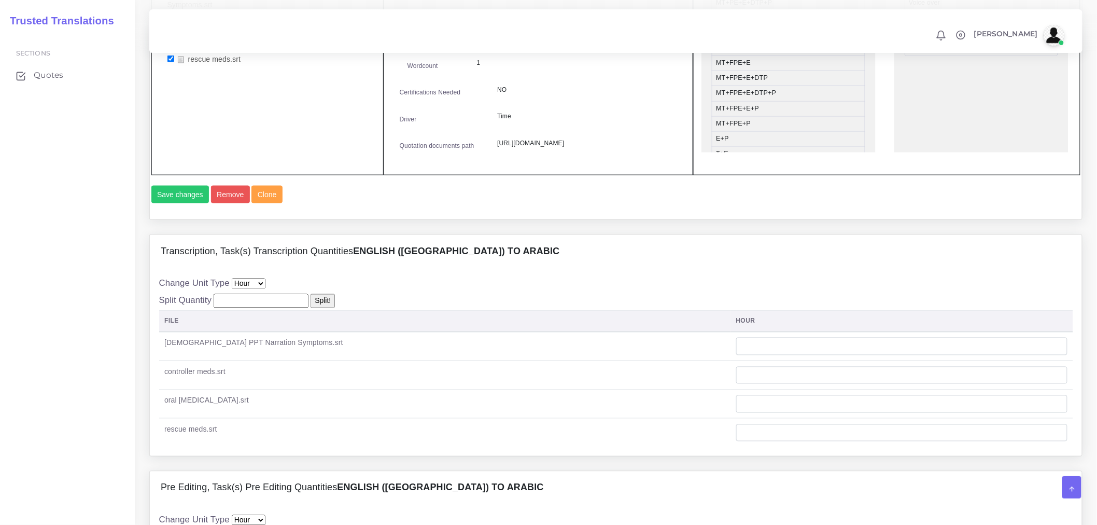
scroll to position [576, 0]
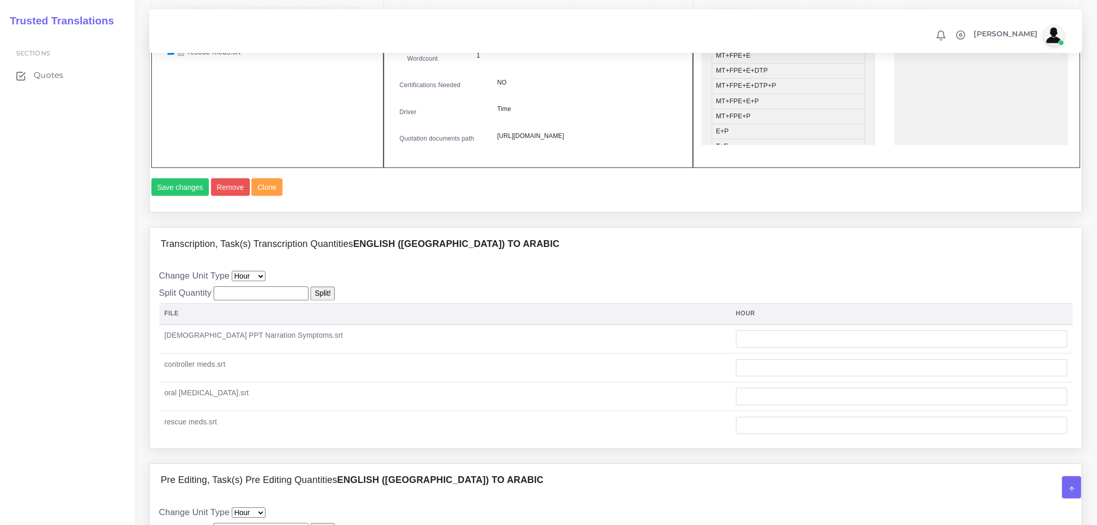
click at [289, 301] on input "number" at bounding box center [261, 294] width 95 height 14
type input "1"
type input "1.5"
click at [318, 301] on input "Split!" at bounding box center [323, 294] width 24 height 14
type input "0.39"
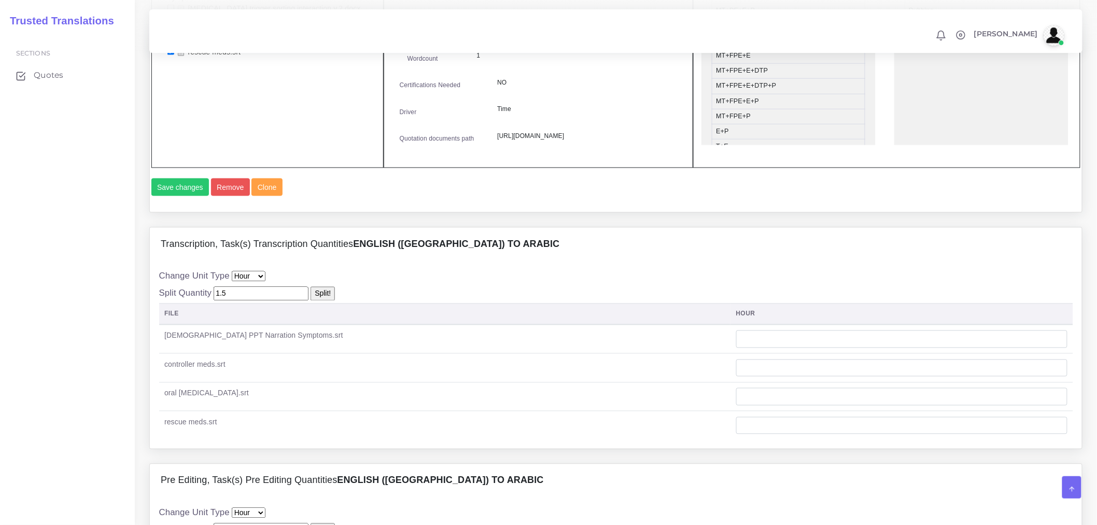
type input "0.37"
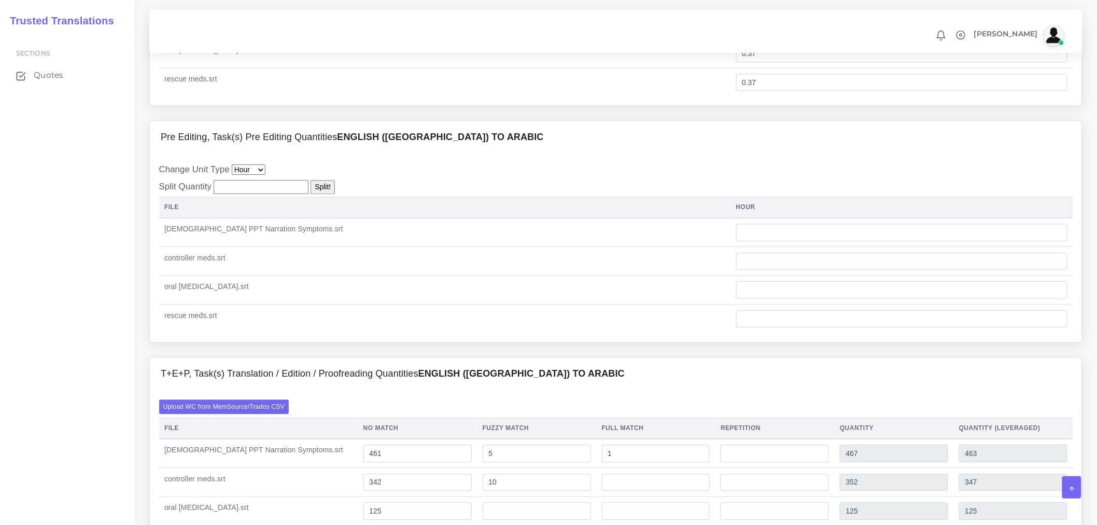
scroll to position [922, 0]
click at [253, 192] on input "number" at bounding box center [261, 185] width 95 height 14
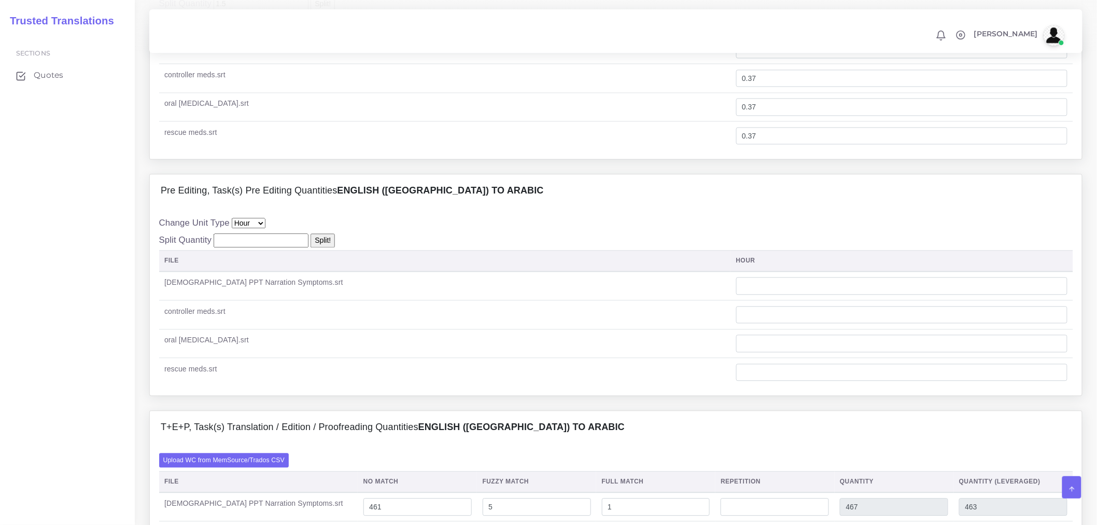
scroll to position [1037, 0]
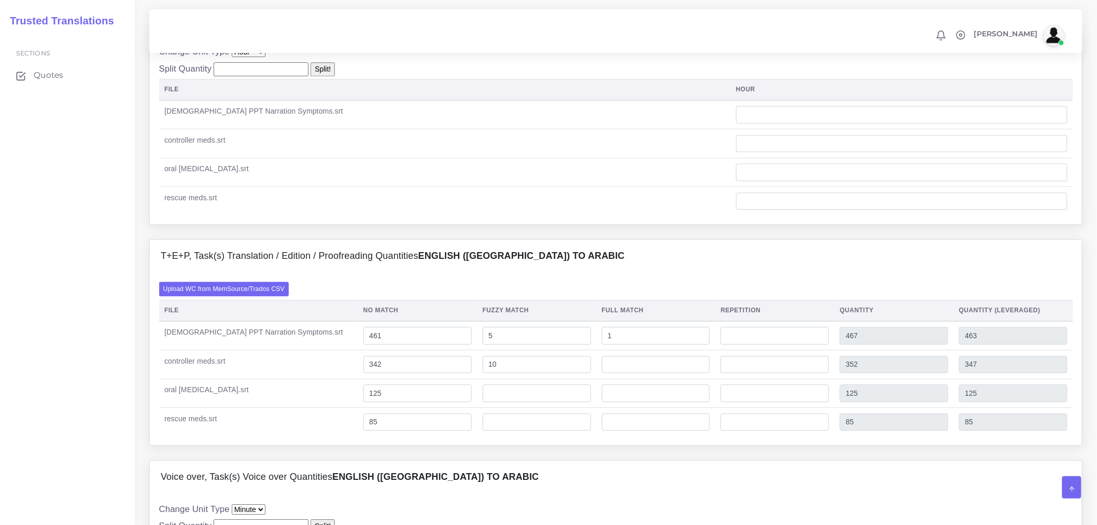
click at [240, 76] on input "number" at bounding box center [261, 69] width 95 height 14
type input "1"
click at [322, 76] on input "Split!" at bounding box center [323, 69] width 24 height 14
type input "0.25"
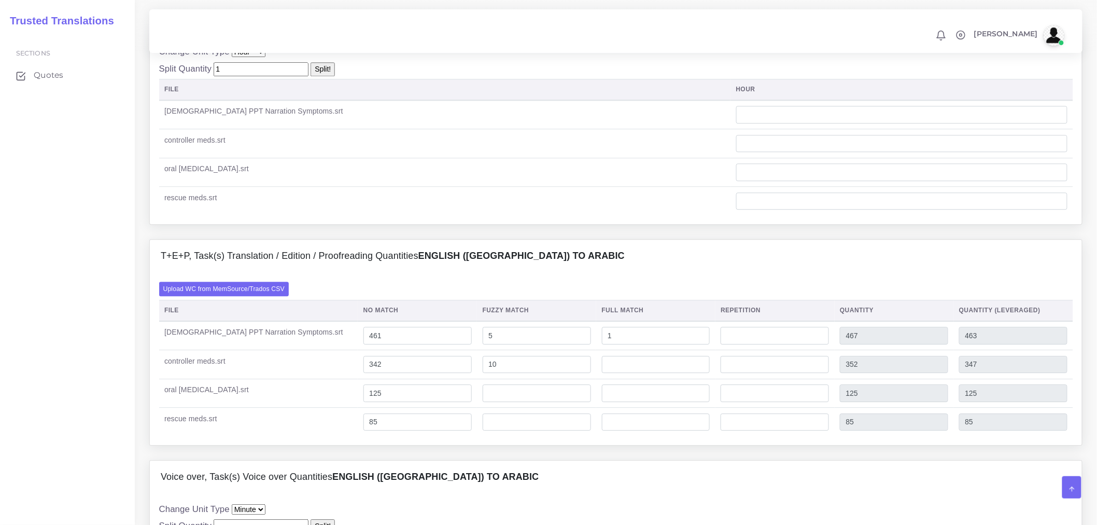
type input "0.25"
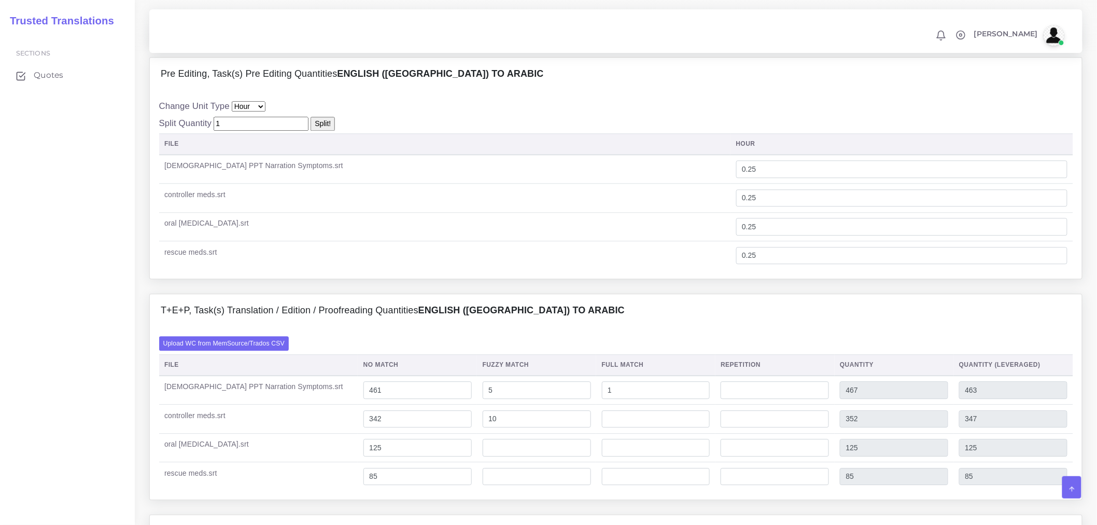
scroll to position [1152, 0]
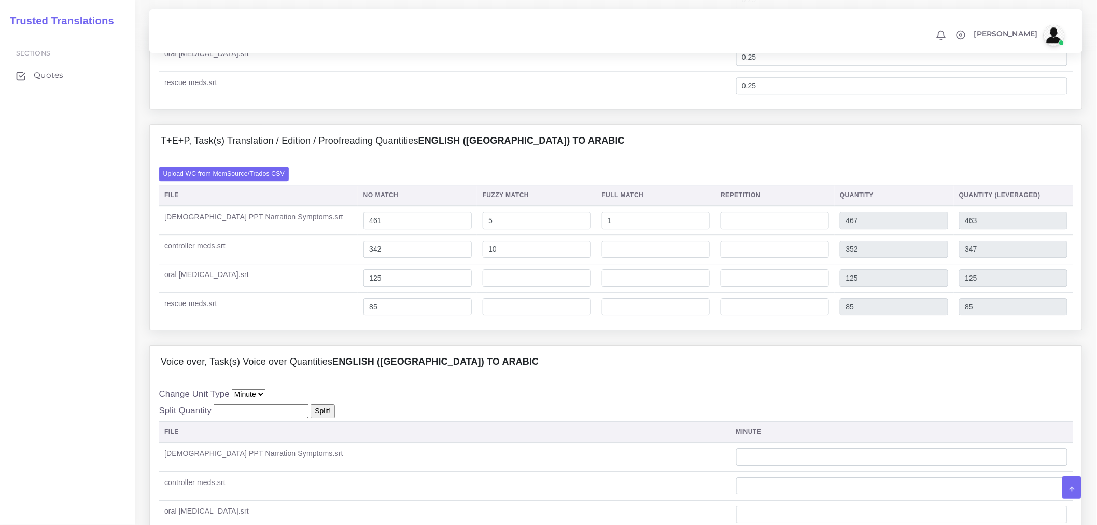
click at [272, 345] on div "T+E+P, Task(s) Translation / Edition / Proofreading Quantities English (US) TO …" at bounding box center [616, 234] width 949 height 221
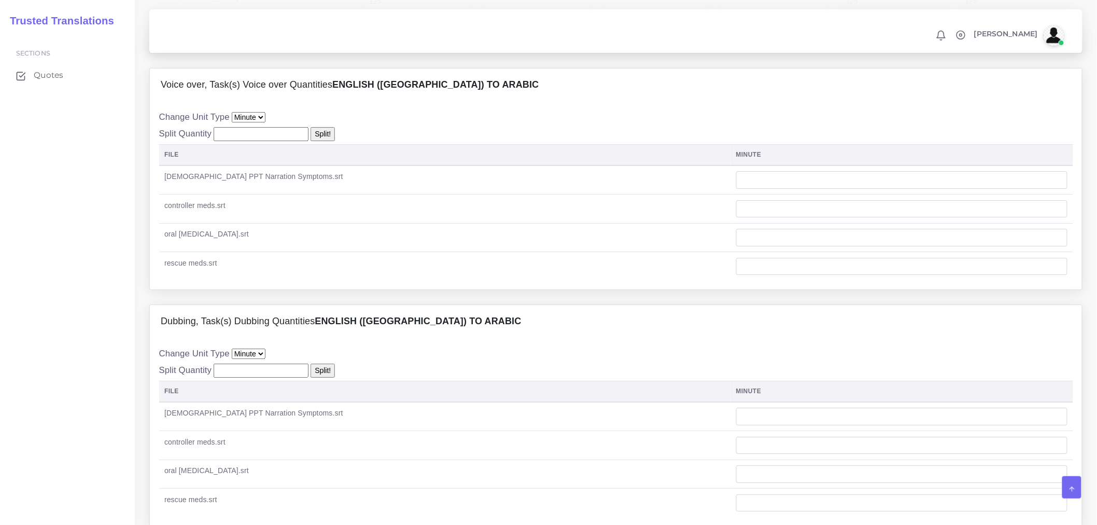
scroll to position [1556, 0]
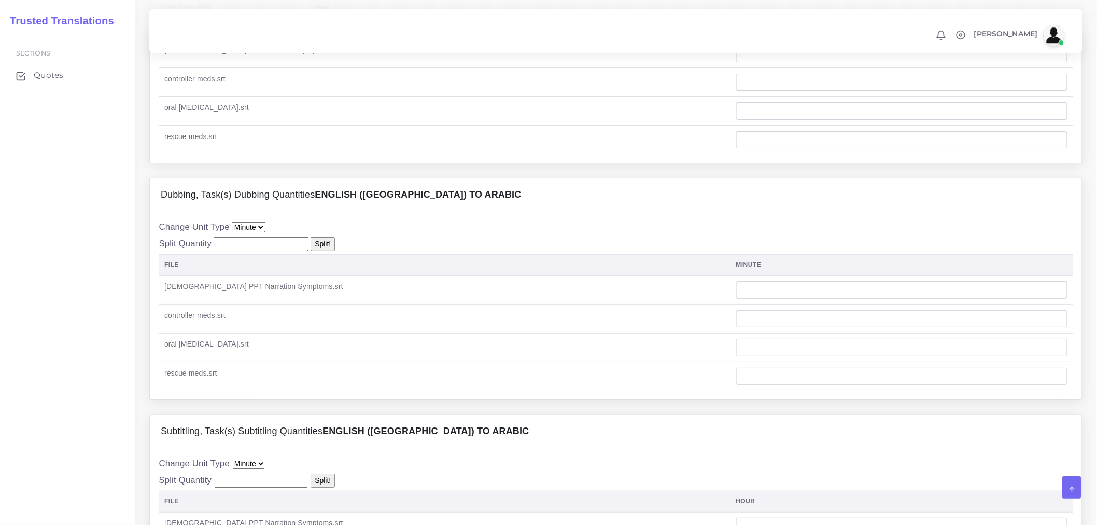
click at [505, 259] on div "Change Unit Type Hour Minute Split Quantity Split! File" at bounding box center [616, 305] width 914 height 170
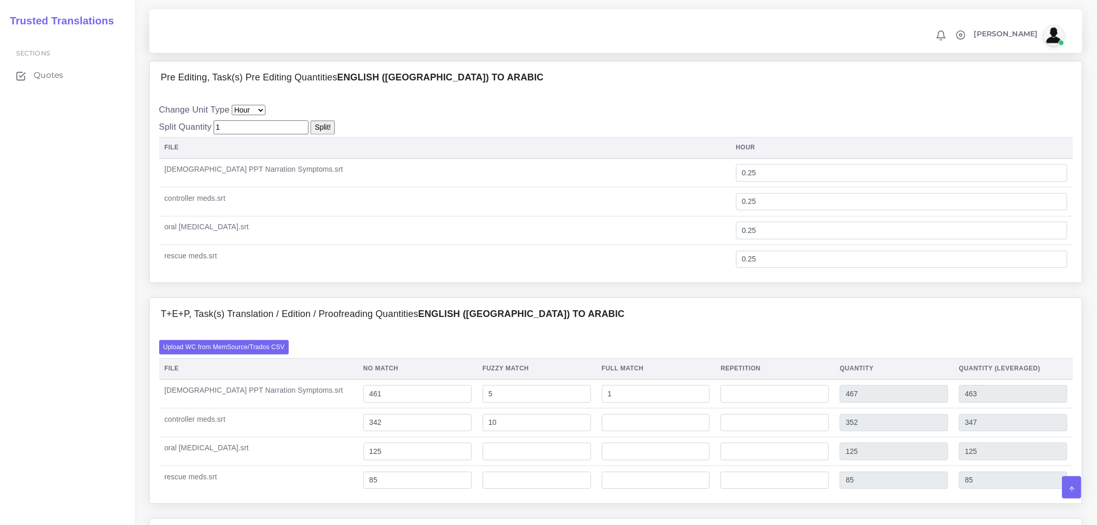
scroll to position [1440, 0]
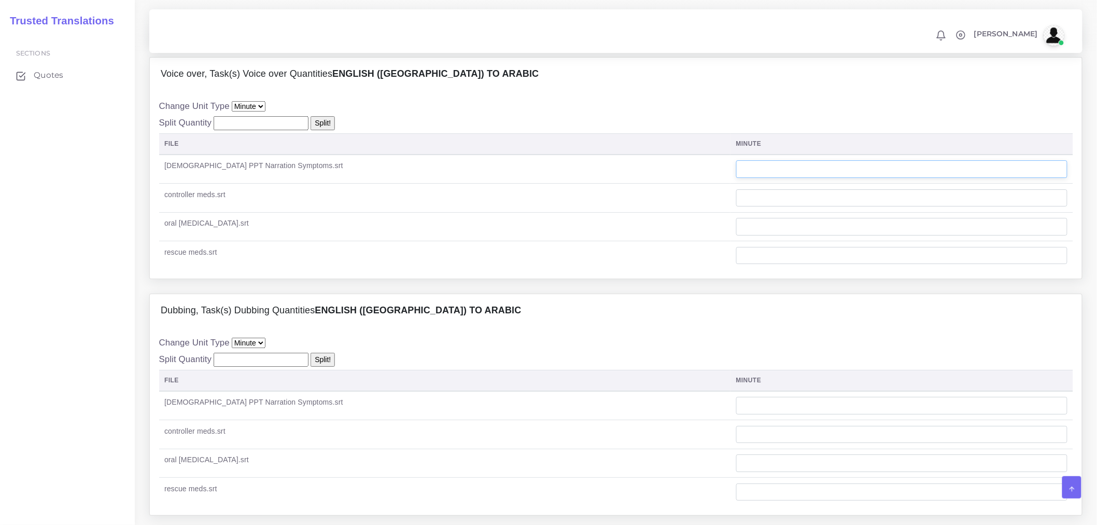
click at [736, 178] on input "number" at bounding box center [901, 169] width 331 height 18
type input "2"
type input "2.53"
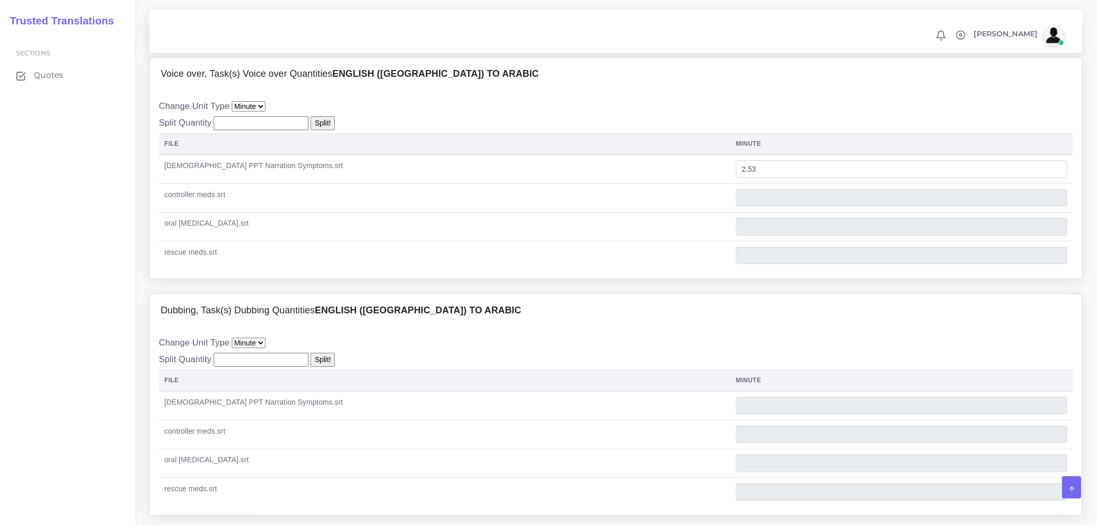
click at [445, 213] on td "controller meds.srt" at bounding box center [445, 198] width 572 height 29
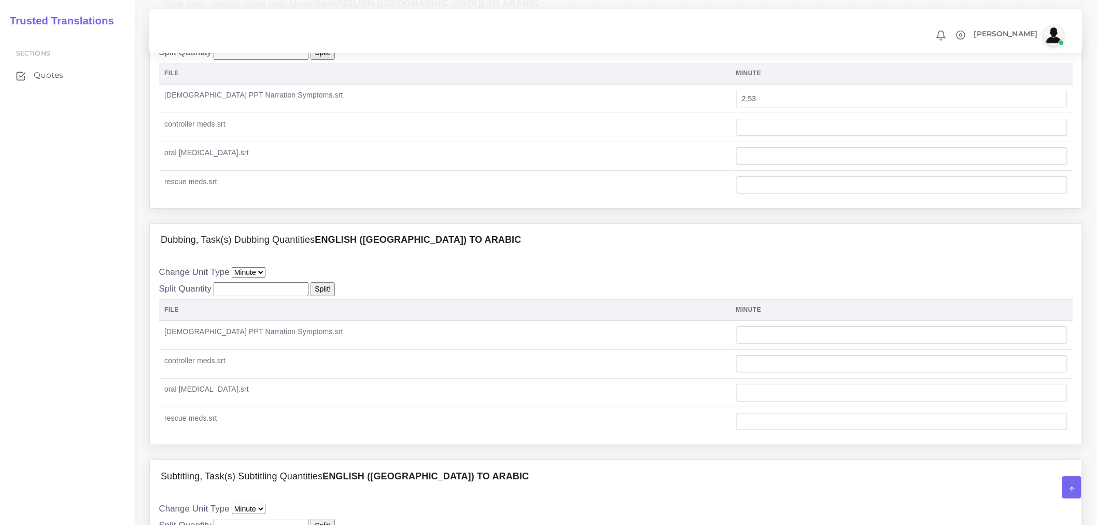
scroll to position [1556, 0]
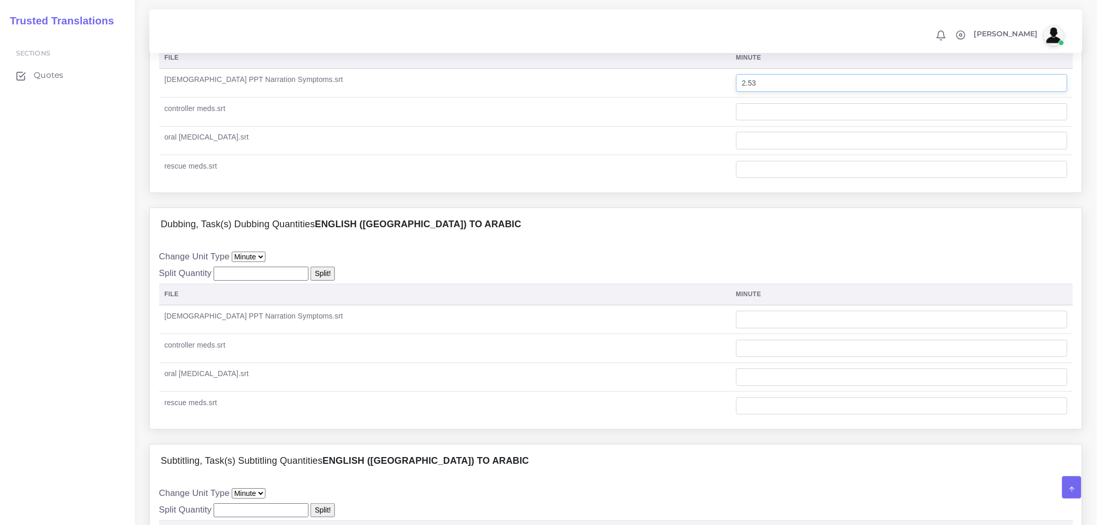
drag, startPoint x: 733, startPoint y: 123, endPoint x: 615, endPoint y: 122, distance: 118.2
click at [615, 97] on tr "[DEMOGRAPHIC_DATA] PPT Narration Symptoms.srt 2.53" at bounding box center [616, 82] width 914 height 29
click at [619, 79] on div "Change Unit Type File Hour Minute Split Quantity Split! File" at bounding box center [616, 98] width 914 height 170
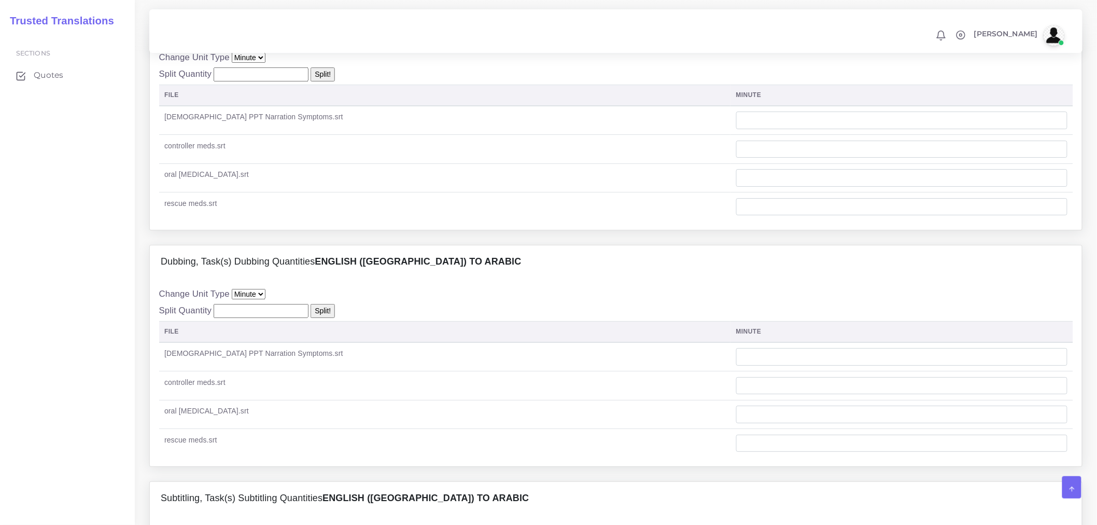
scroll to position [1498, 0]
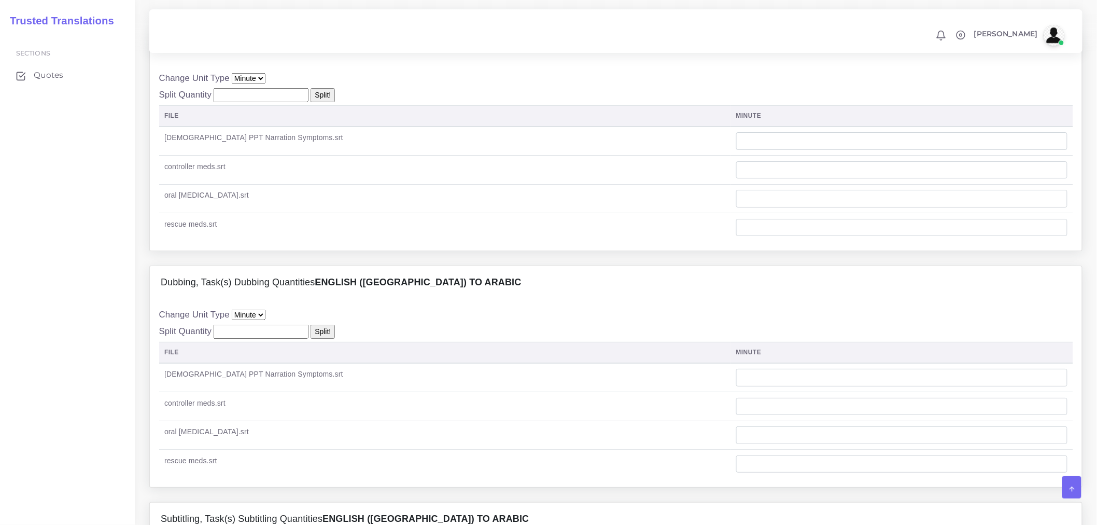
click at [258, 83] on select "File Hour Minute" at bounding box center [249, 78] width 34 height 10
select select "file"
click at [232, 83] on select "File Hour Minute" at bounding box center [249, 78] width 34 height 10
